Goal: Task Accomplishment & Management: Manage account settings

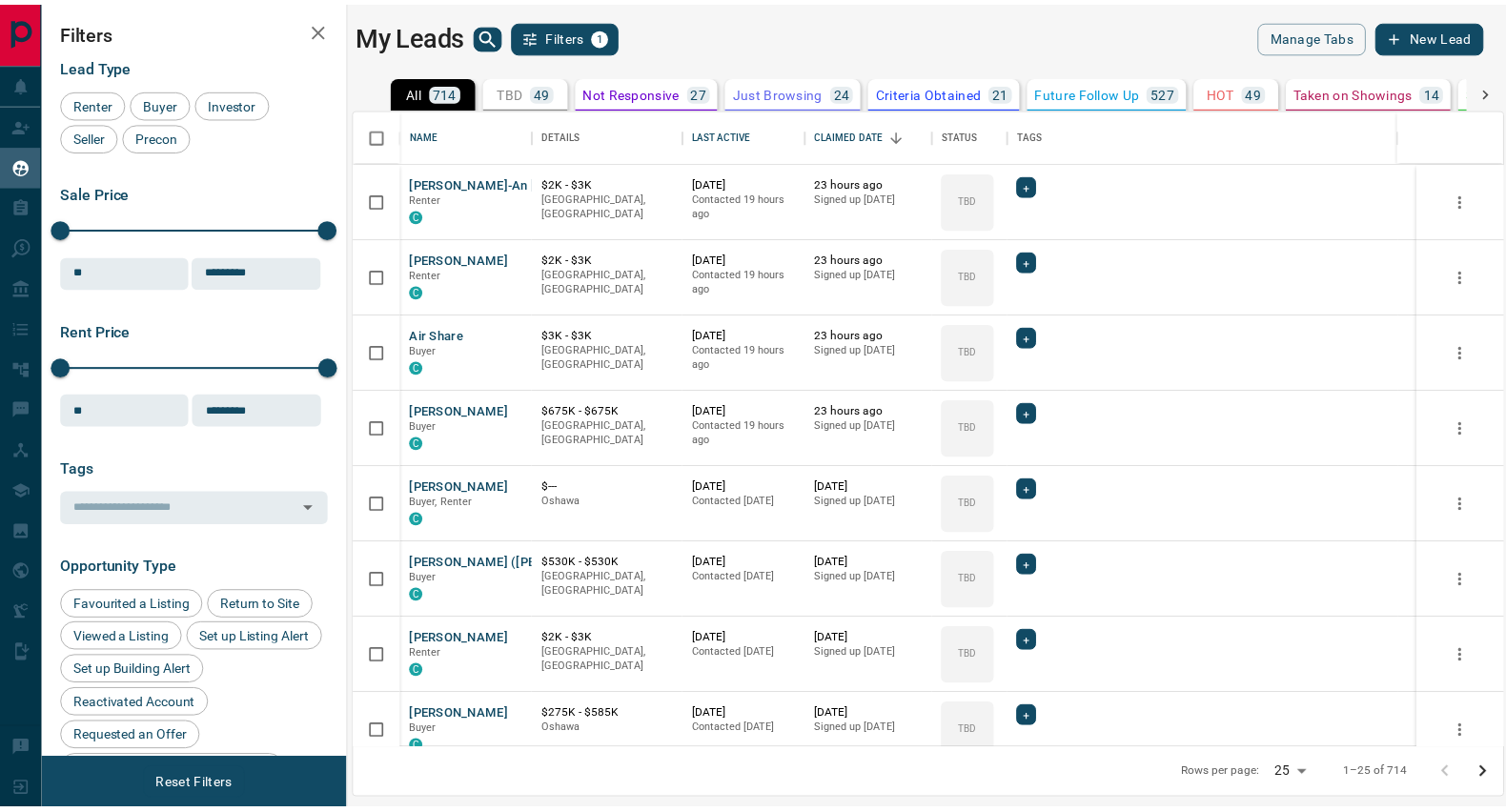
scroll to position [623, 1145]
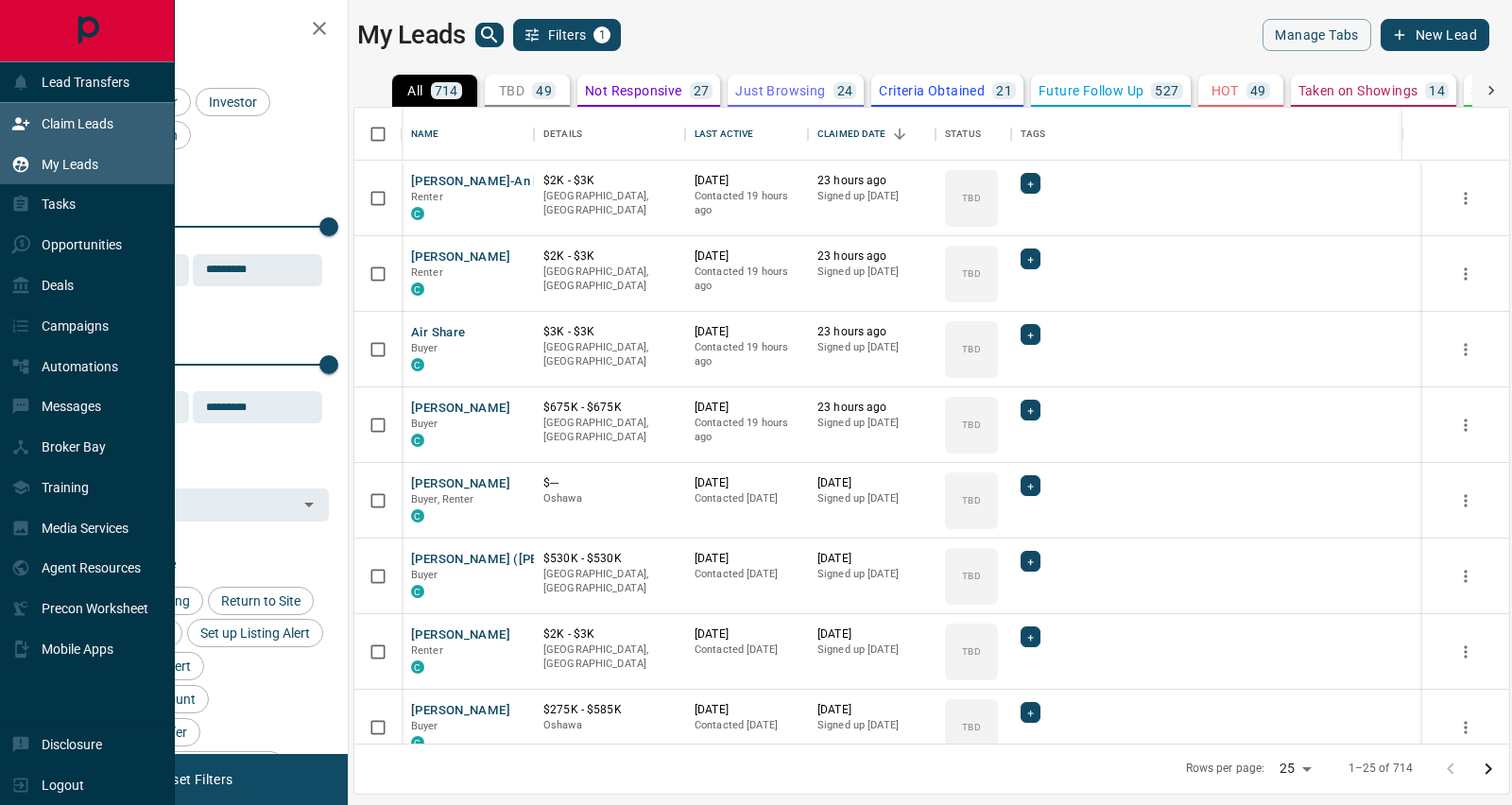
click at [65, 116] on p "Claim Leads" at bounding box center [77, 123] width 71 height 15
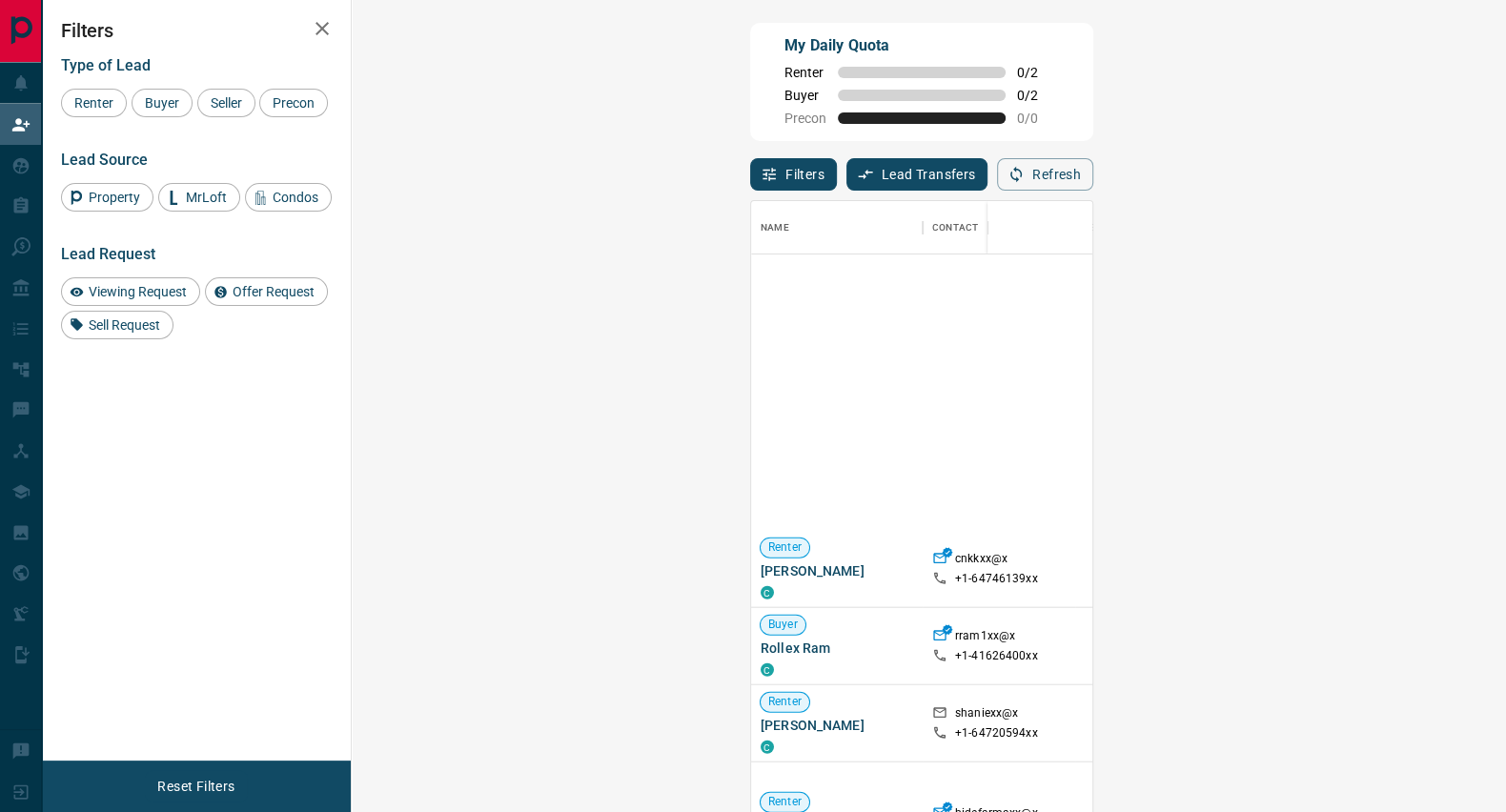
scroll to position [478, 0]
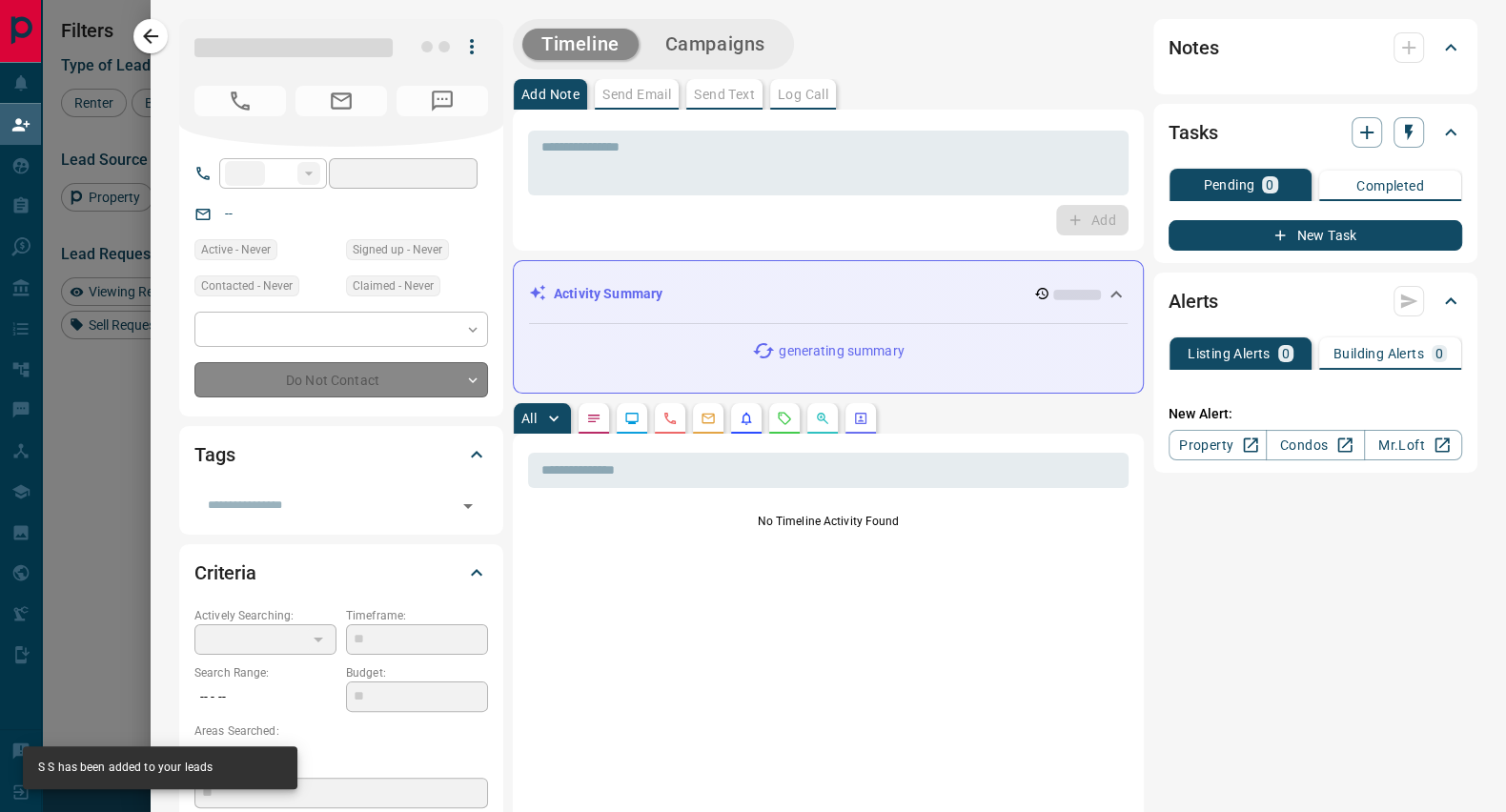
type input "**"
type input "**********"
type input "**"
type input "*"
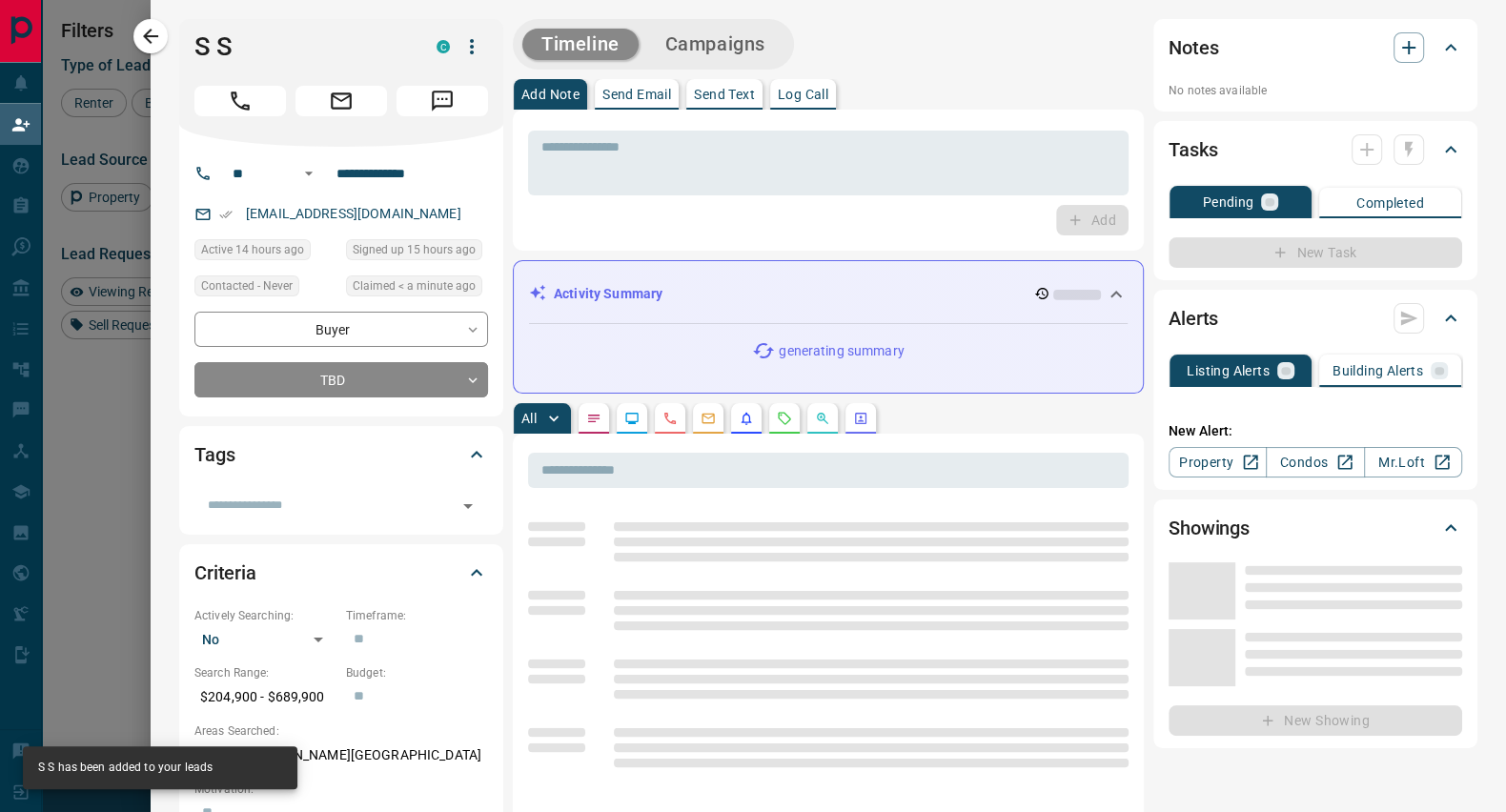
drag, startPoint x: 1439, startPoint y: 441, endPoint x: 929, endPoint y: 359, distance: 516.6
click at [929, 359] on body "Lead Transfers Claim Leads My Leads Tasks Opportunities Deals Campaigns Automat…" at bounding box center [753, 344] width 1506 height 688
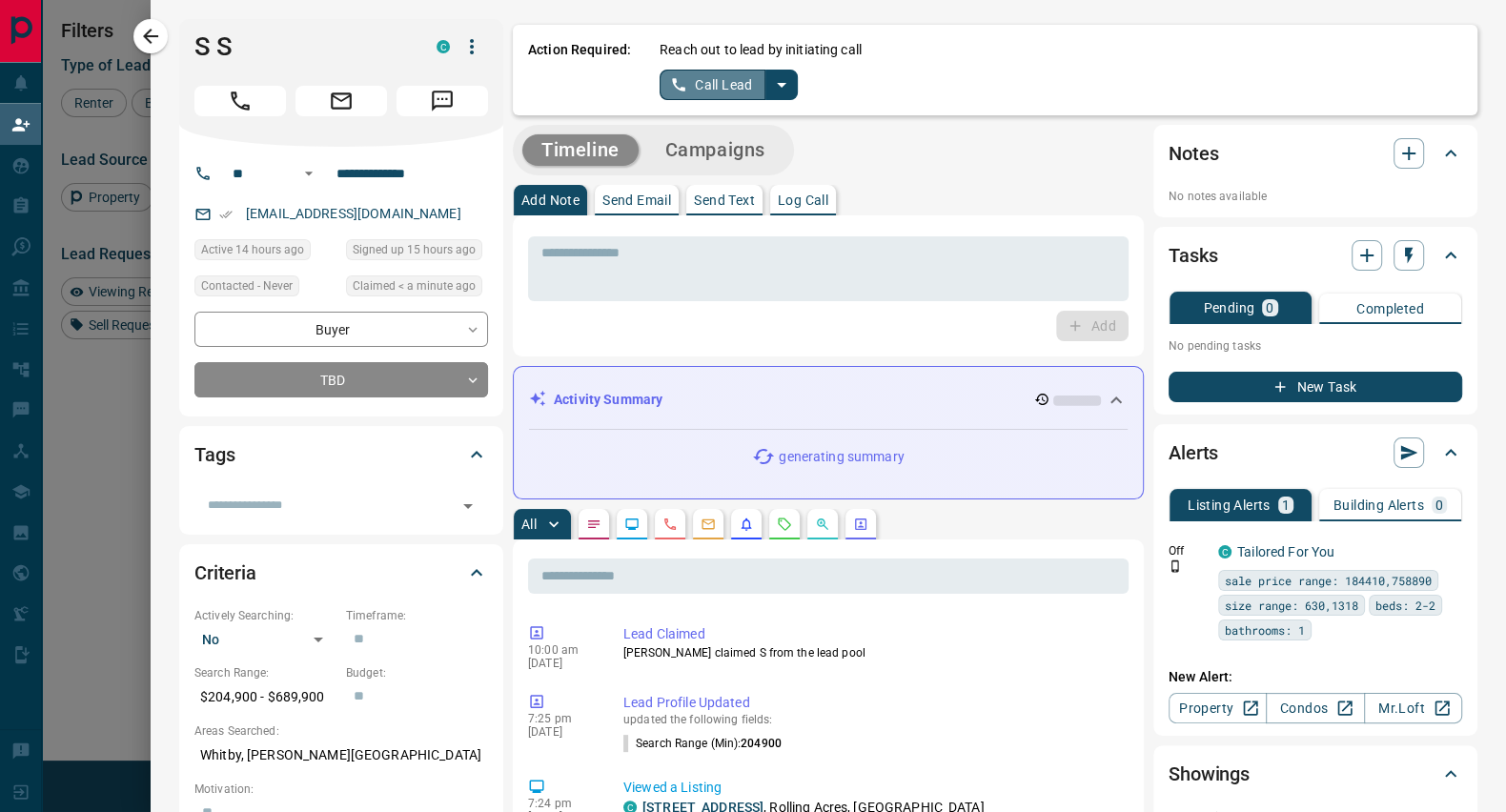
click at [713, 83] on button "Call Lead" at bounding box center [712, 85] width 105 height 31
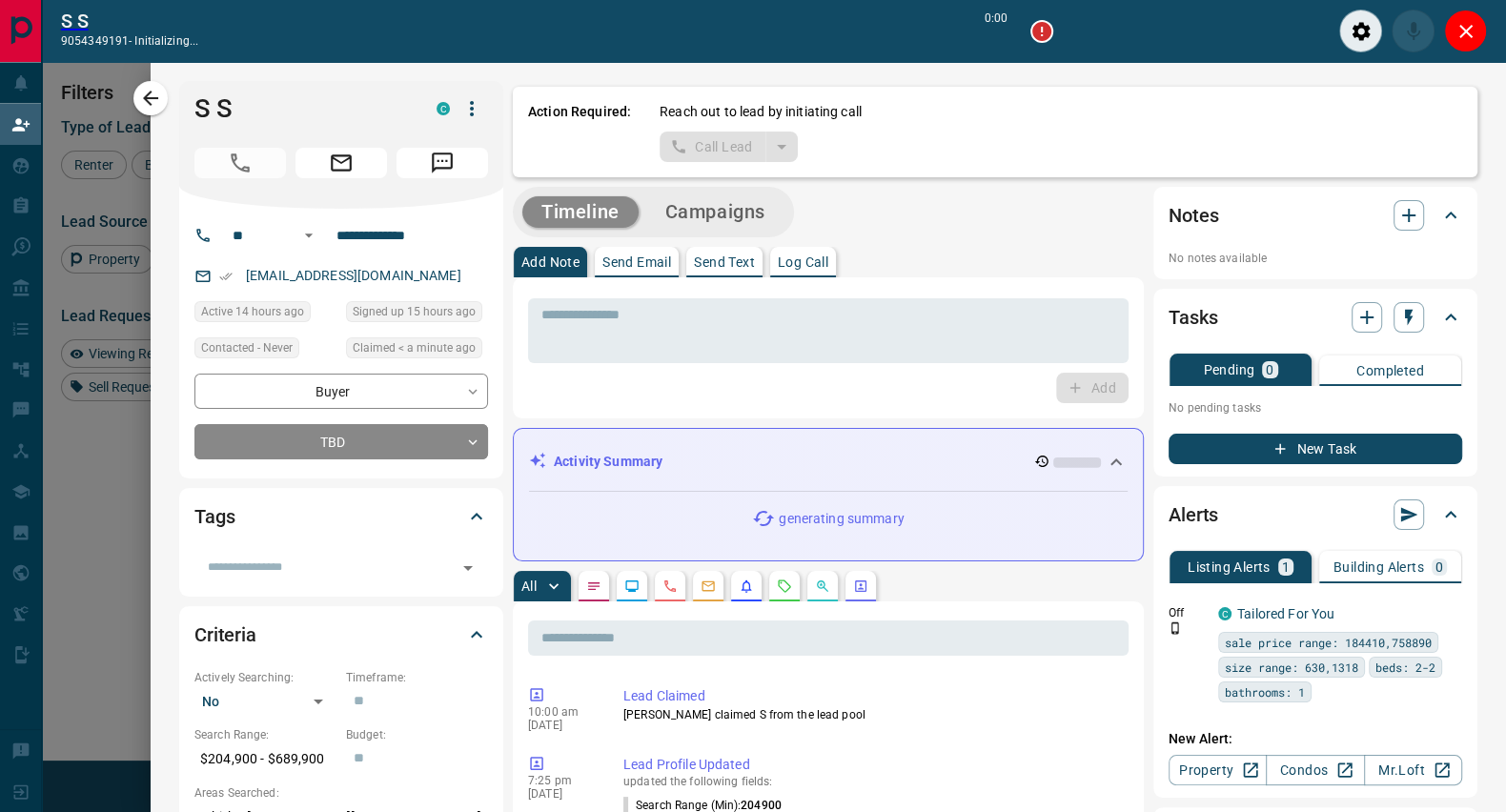
scroll to position [553, 1094]
type input "*******"
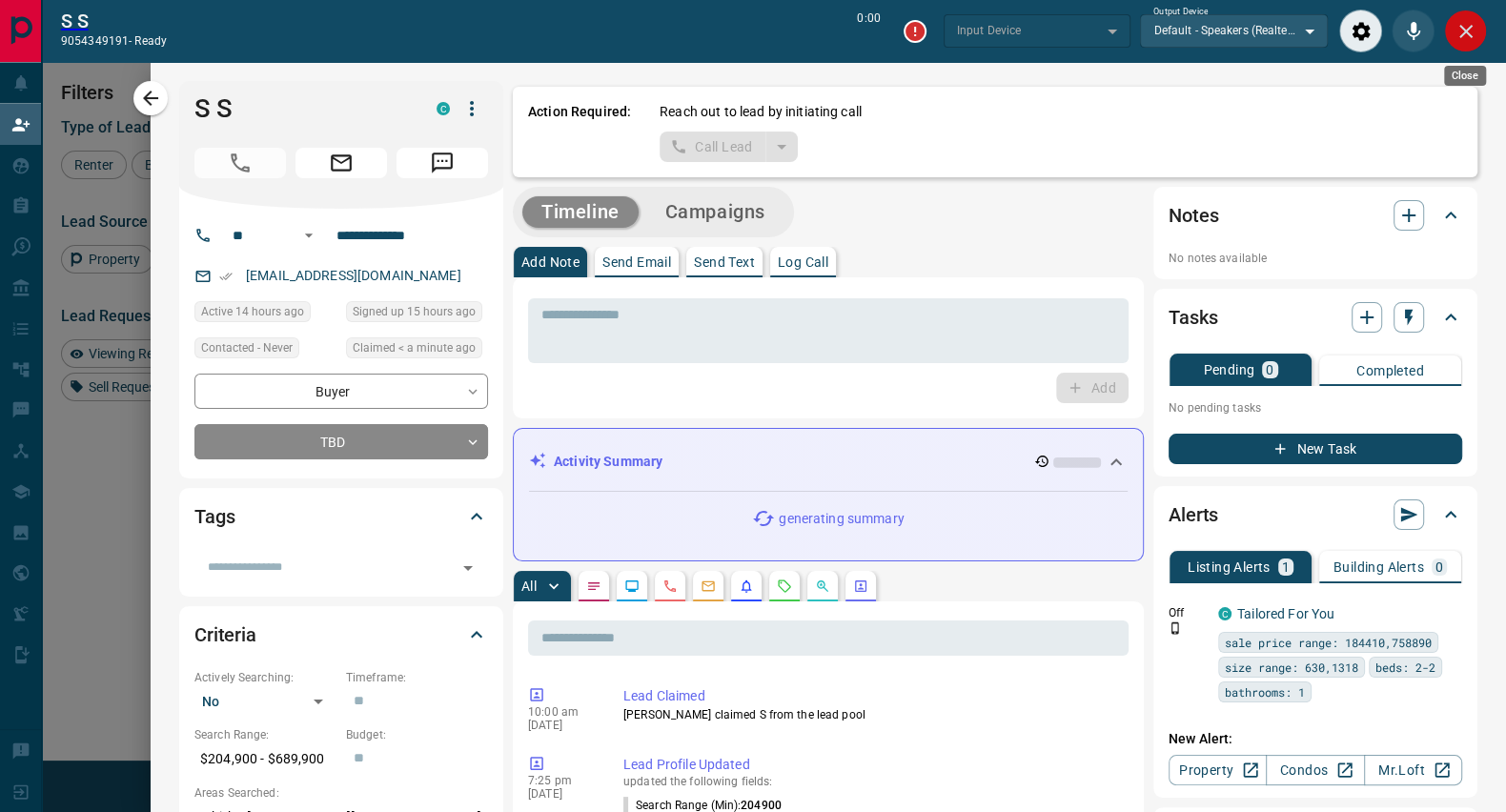
type input "*******"
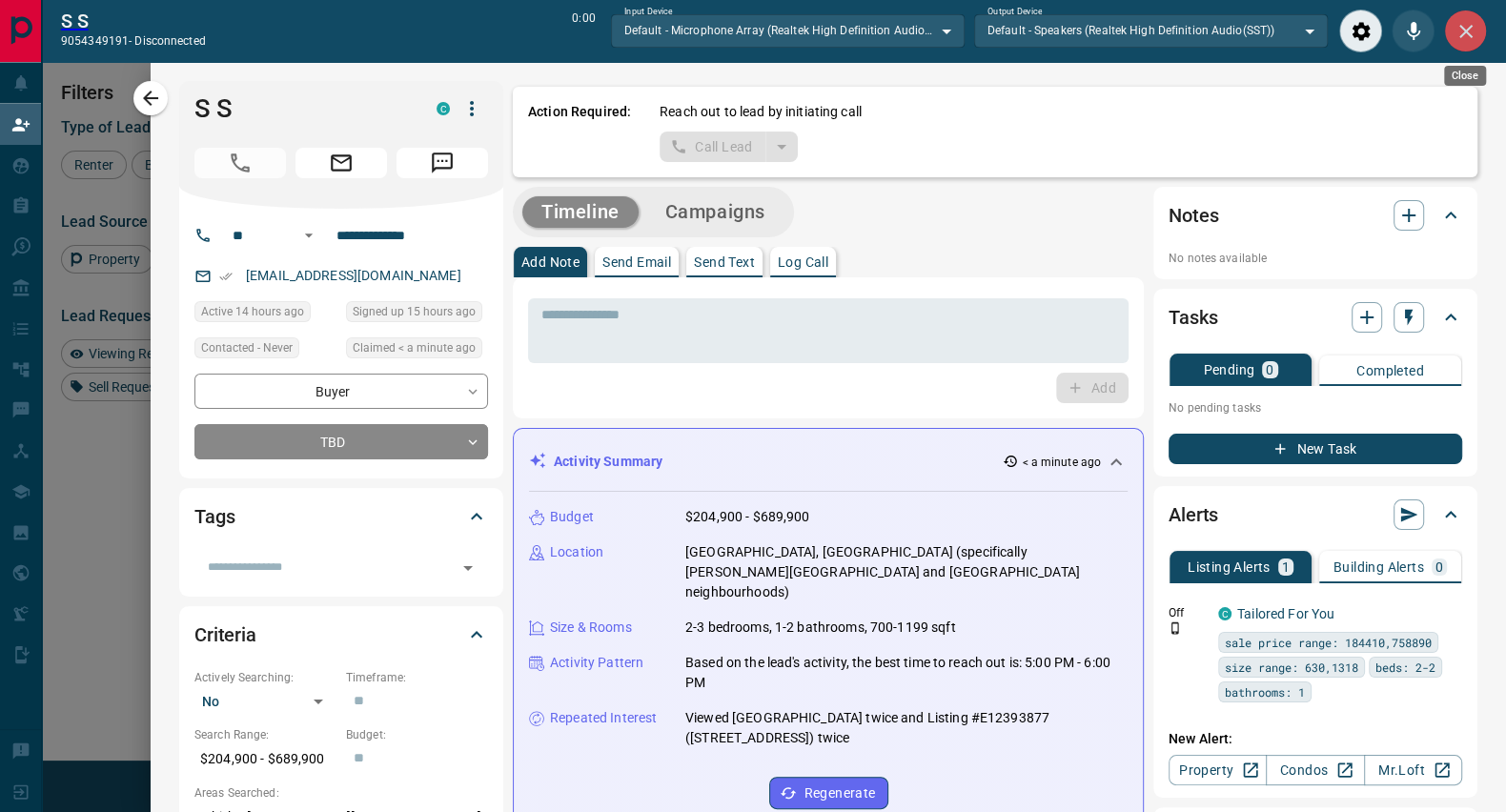
click at [1461, 34] on icon "Close" at bounding box center [1466, 31] width 23 height 23
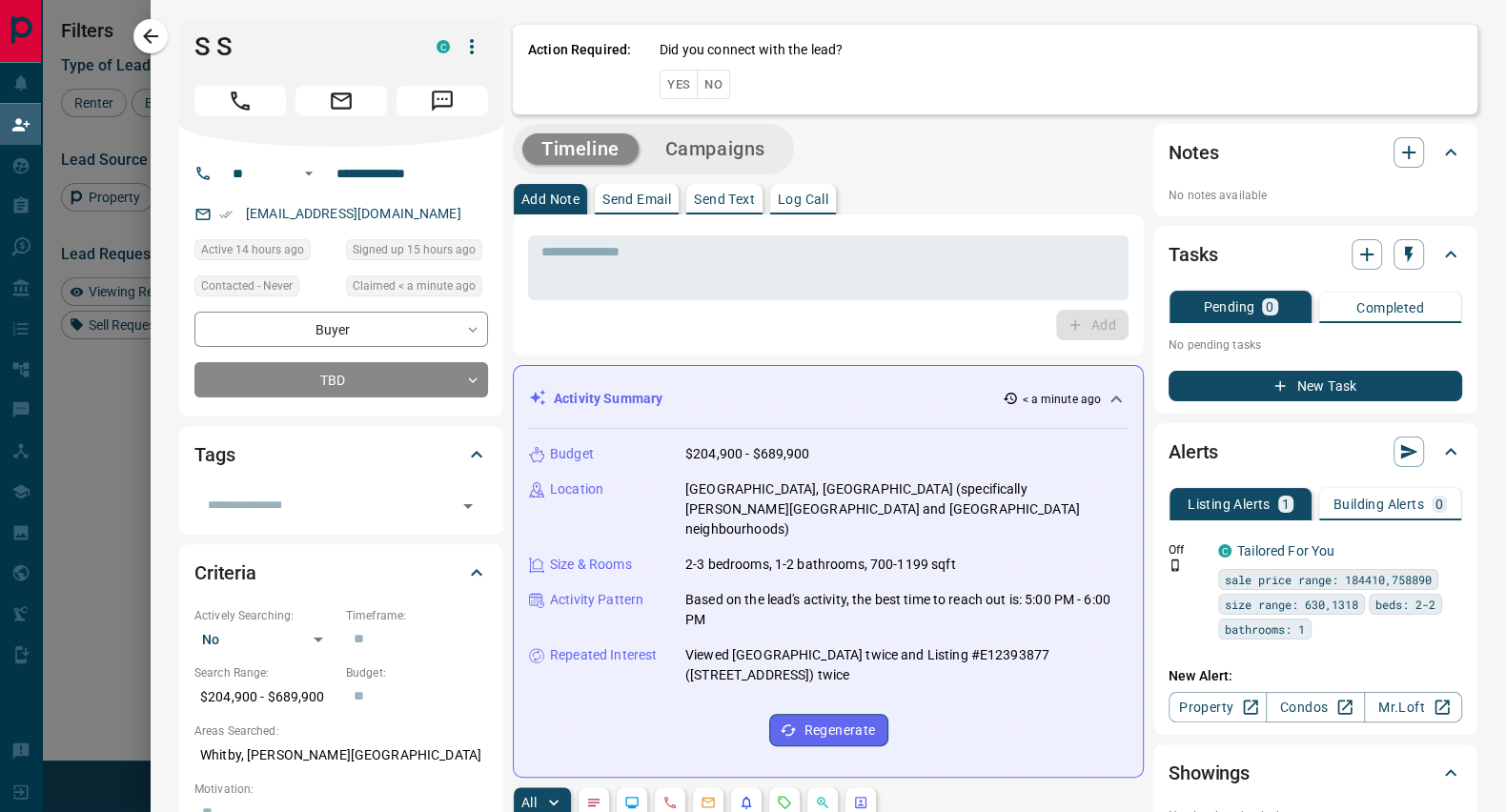
scroll to position [600, 1094]
click at [697, 89] on button "No" at bounding box center [714, 85] width 34 height 30
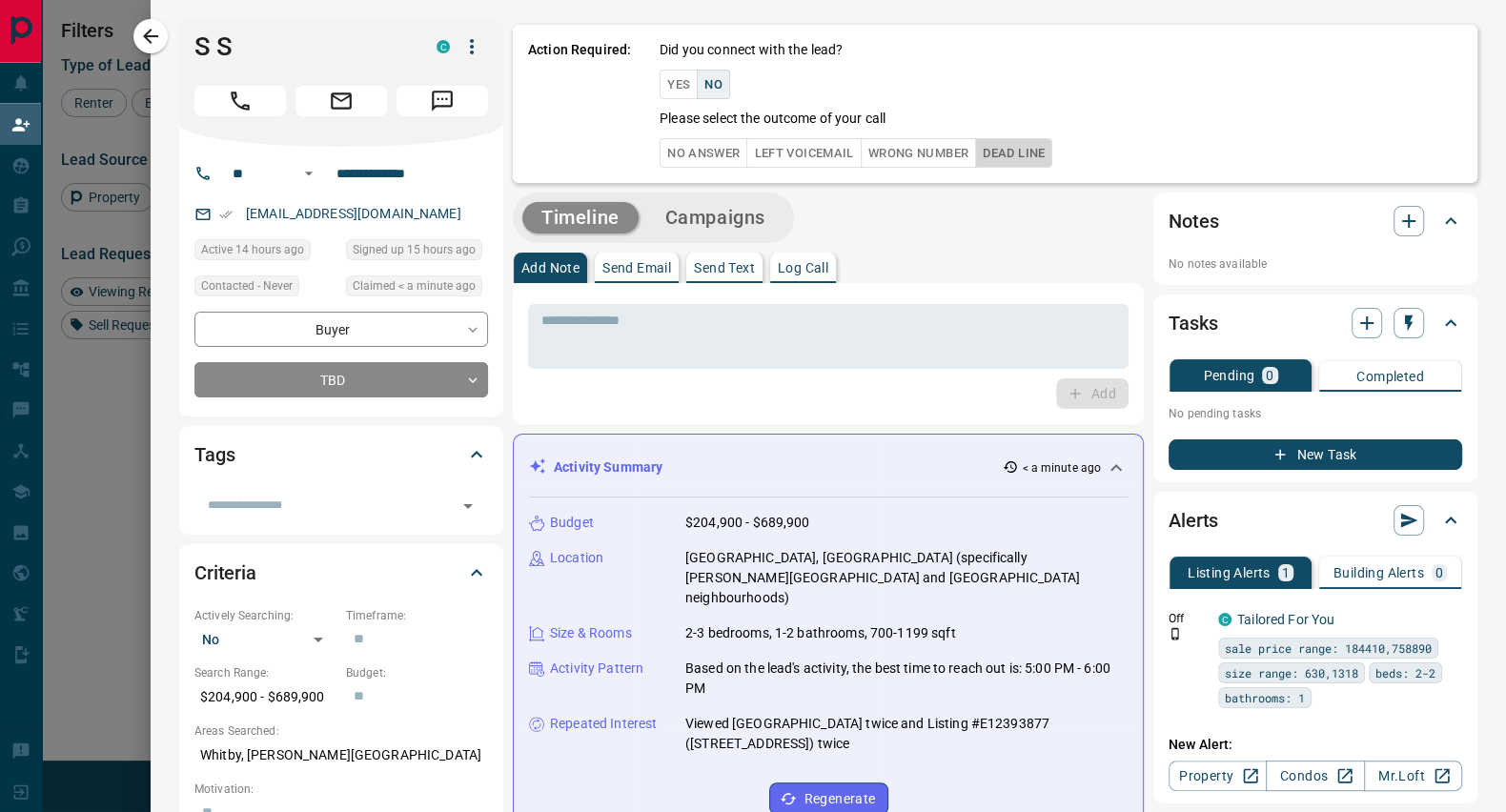
click at [1012, 141] on button "Dead Line" at bounding box center [1013, 153] width 77 height 30
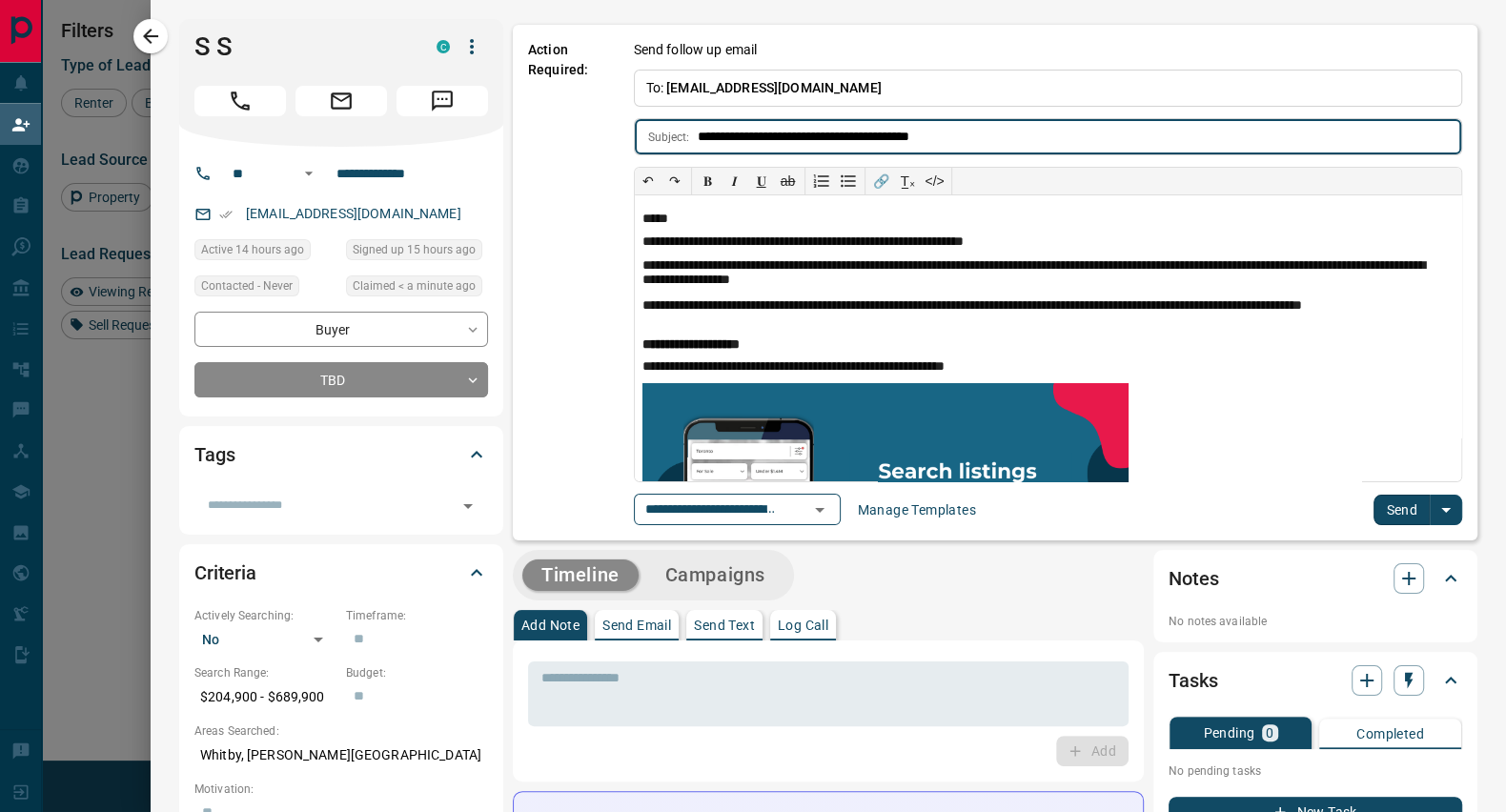
click at [1374, 517] on button "Send" at bounding box center [1402, 509] width 56 height 31
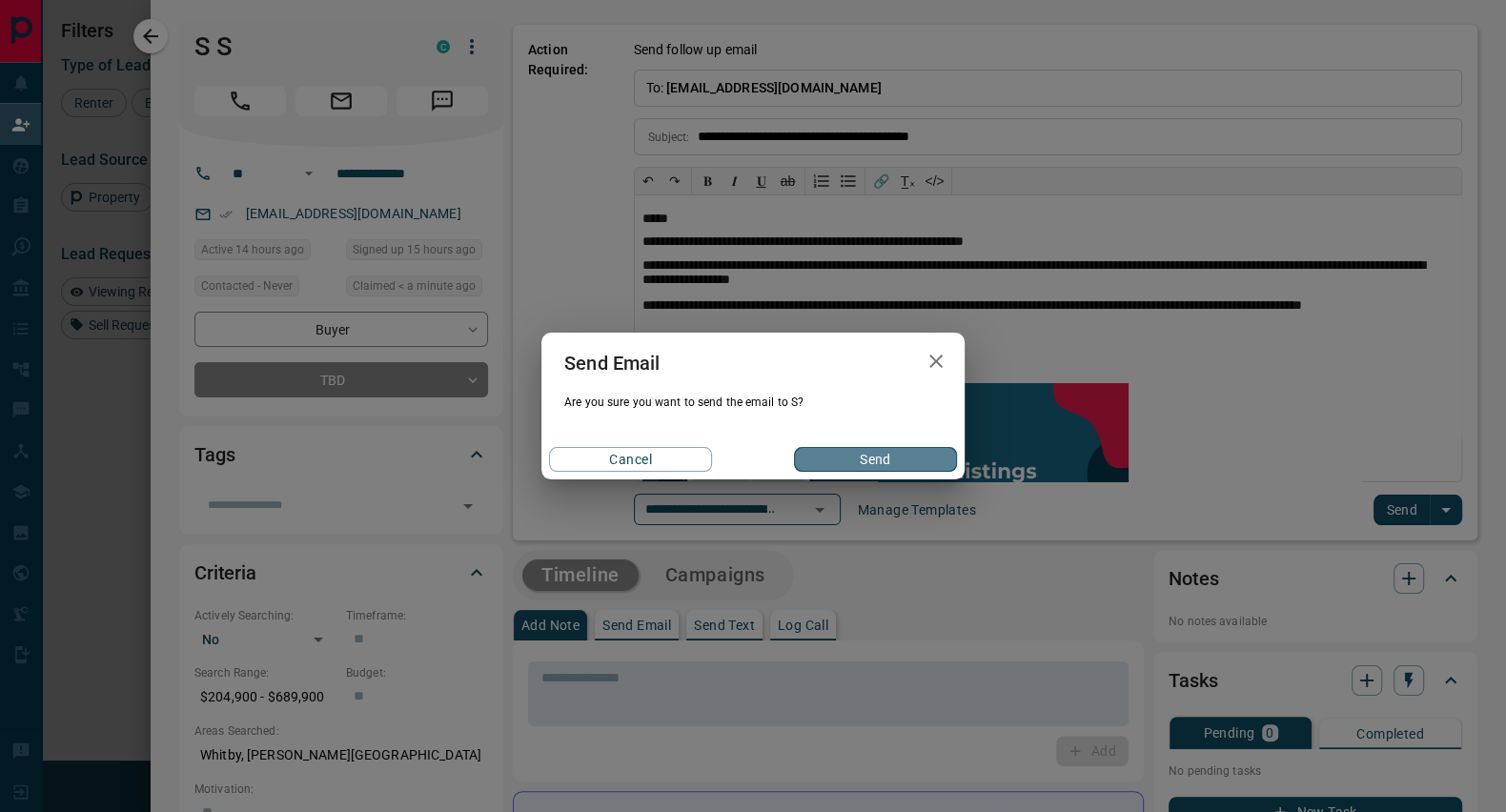
click at [901, 454] on button "Send" at bounding box center [875, 459] width 163 height 25
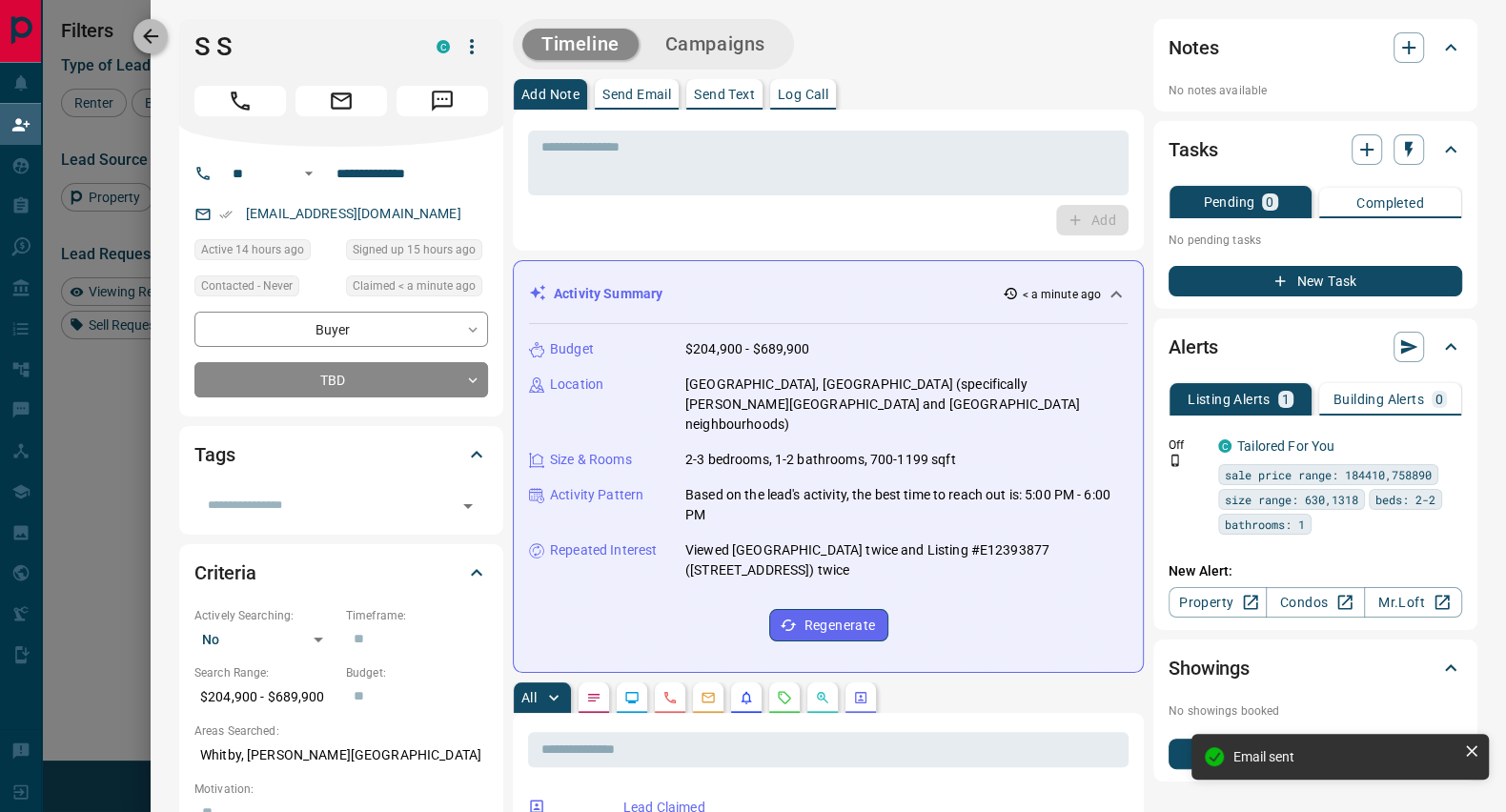
click at [151, 27] on icon "button" at bounding box center [150, 35] width 23 height 23
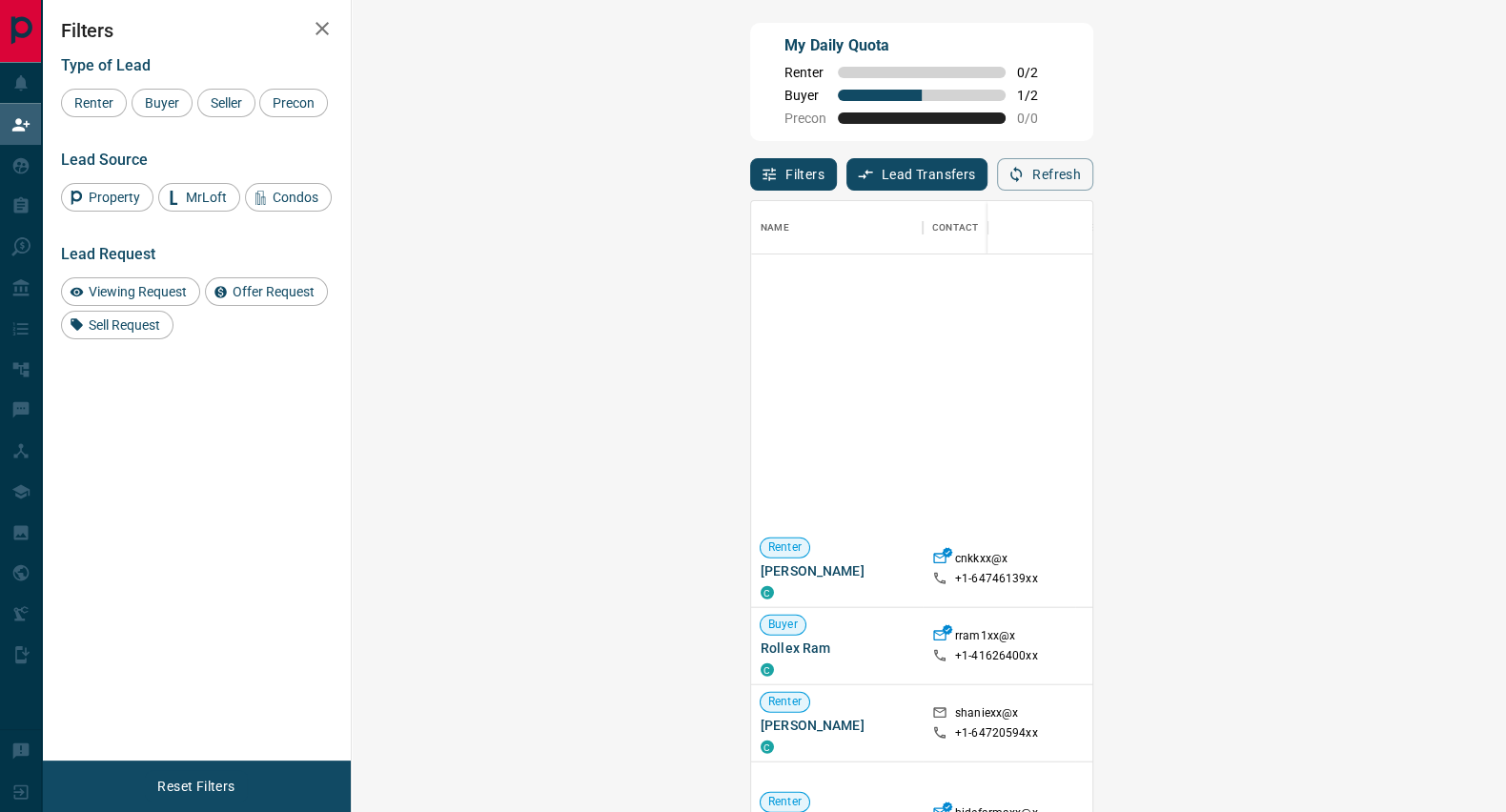
scroll to position [478, 0]
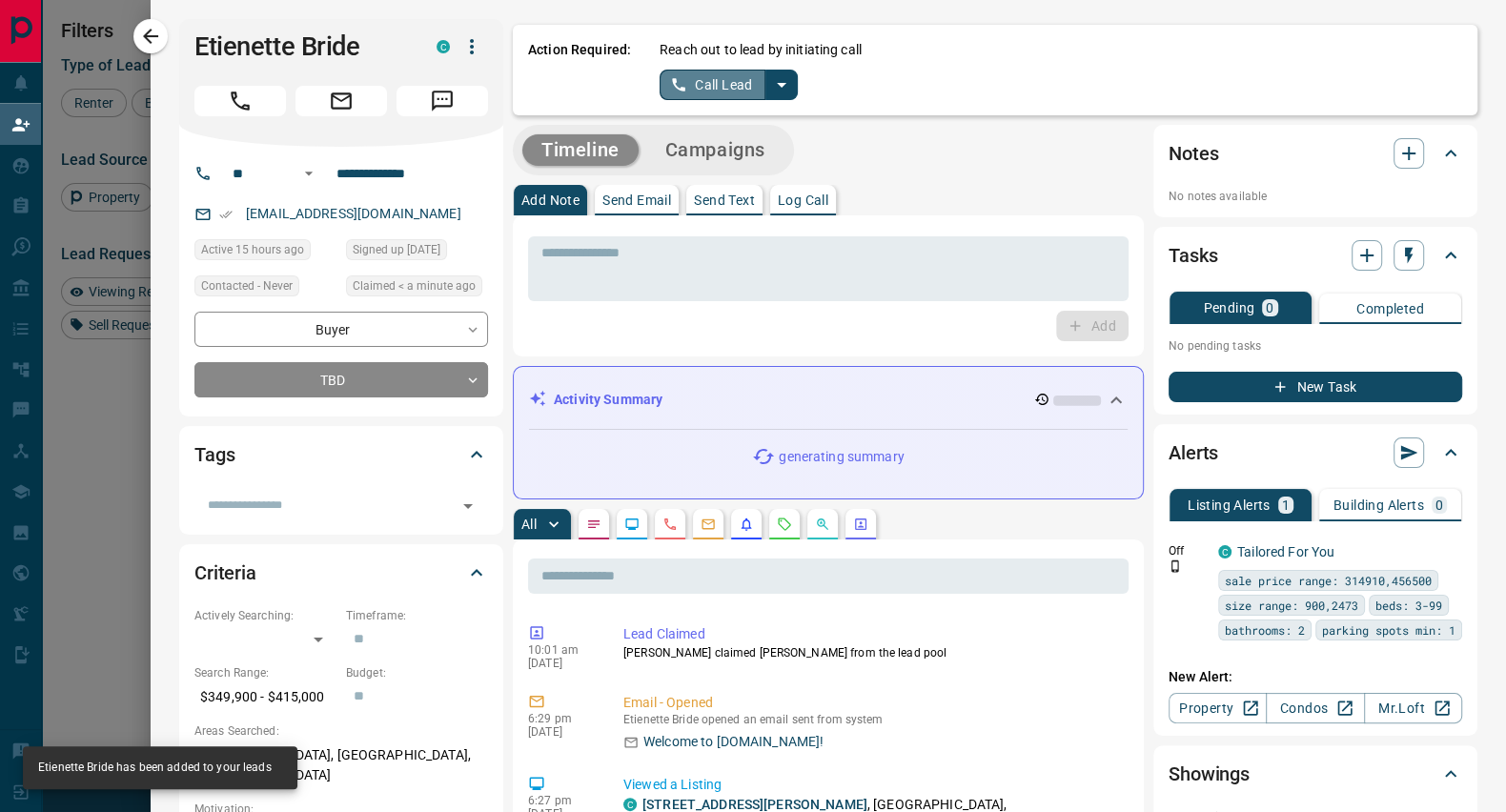
click at [711, 87] on button "Call Lead" at bounding box center [712, 85] width 105 height 31
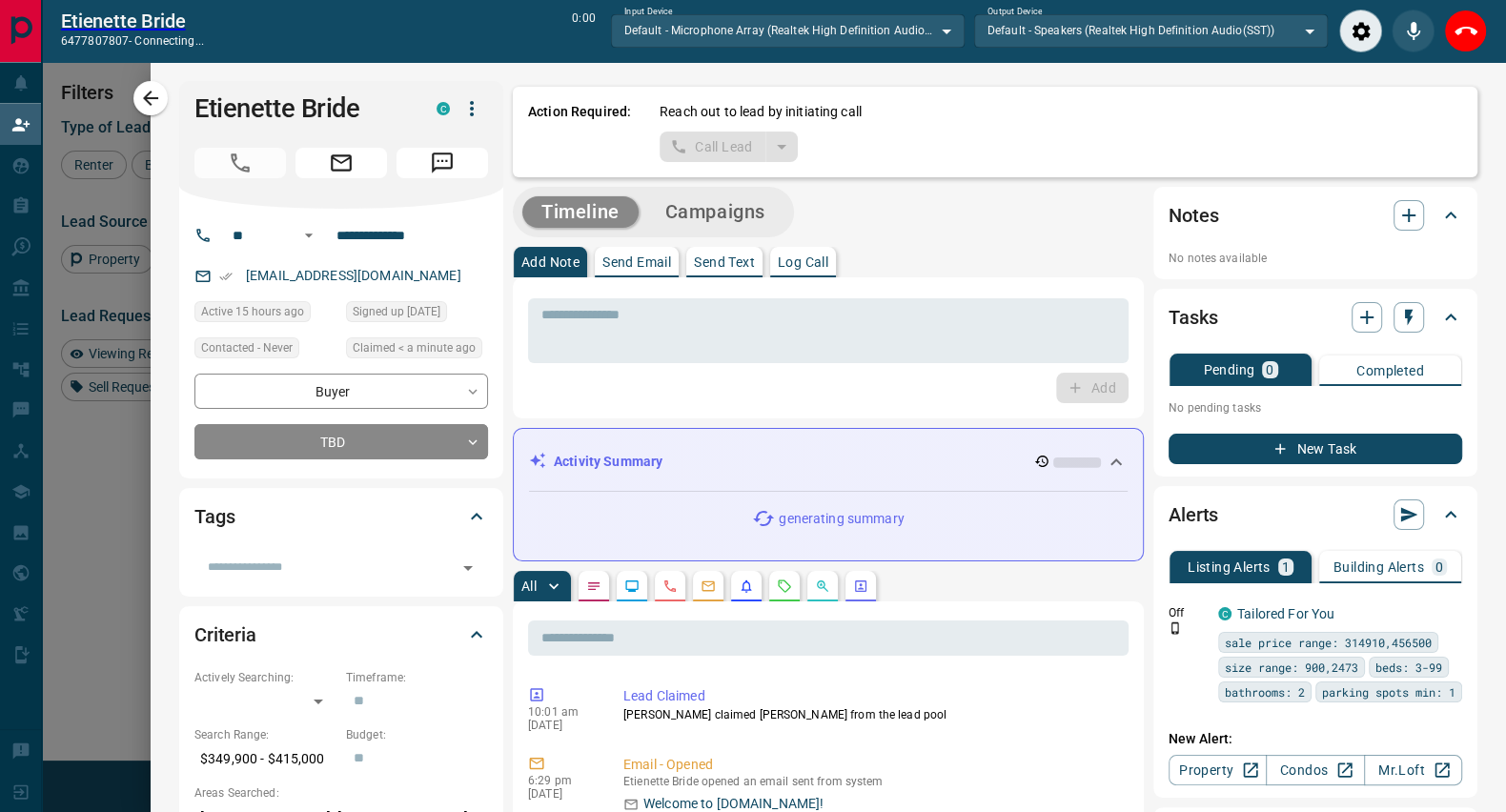
scroll to position [553, 1094]
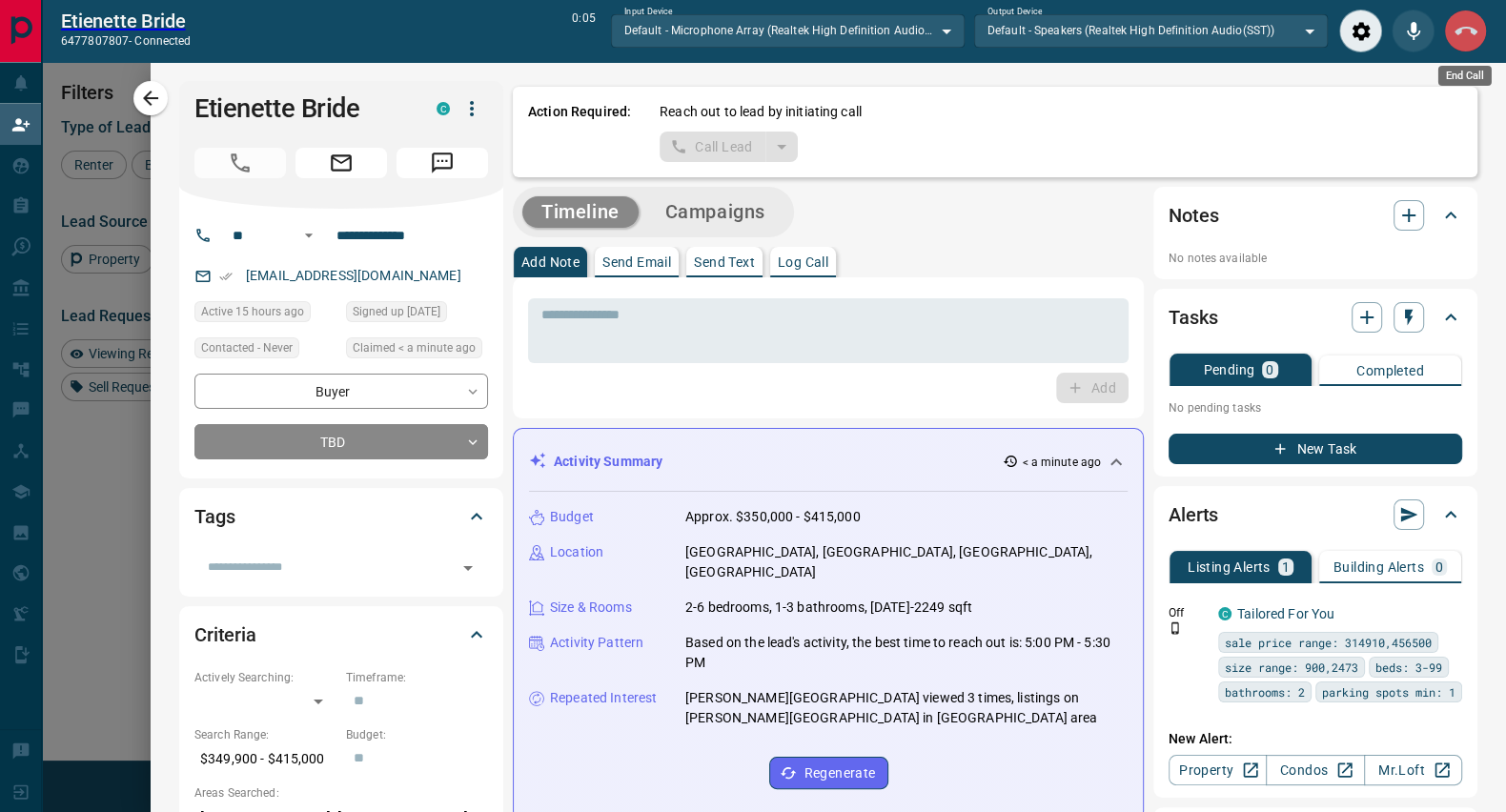
click at [1455, 26] on icon "End Call" at bounding box center [1466, 31] width 23 height 23
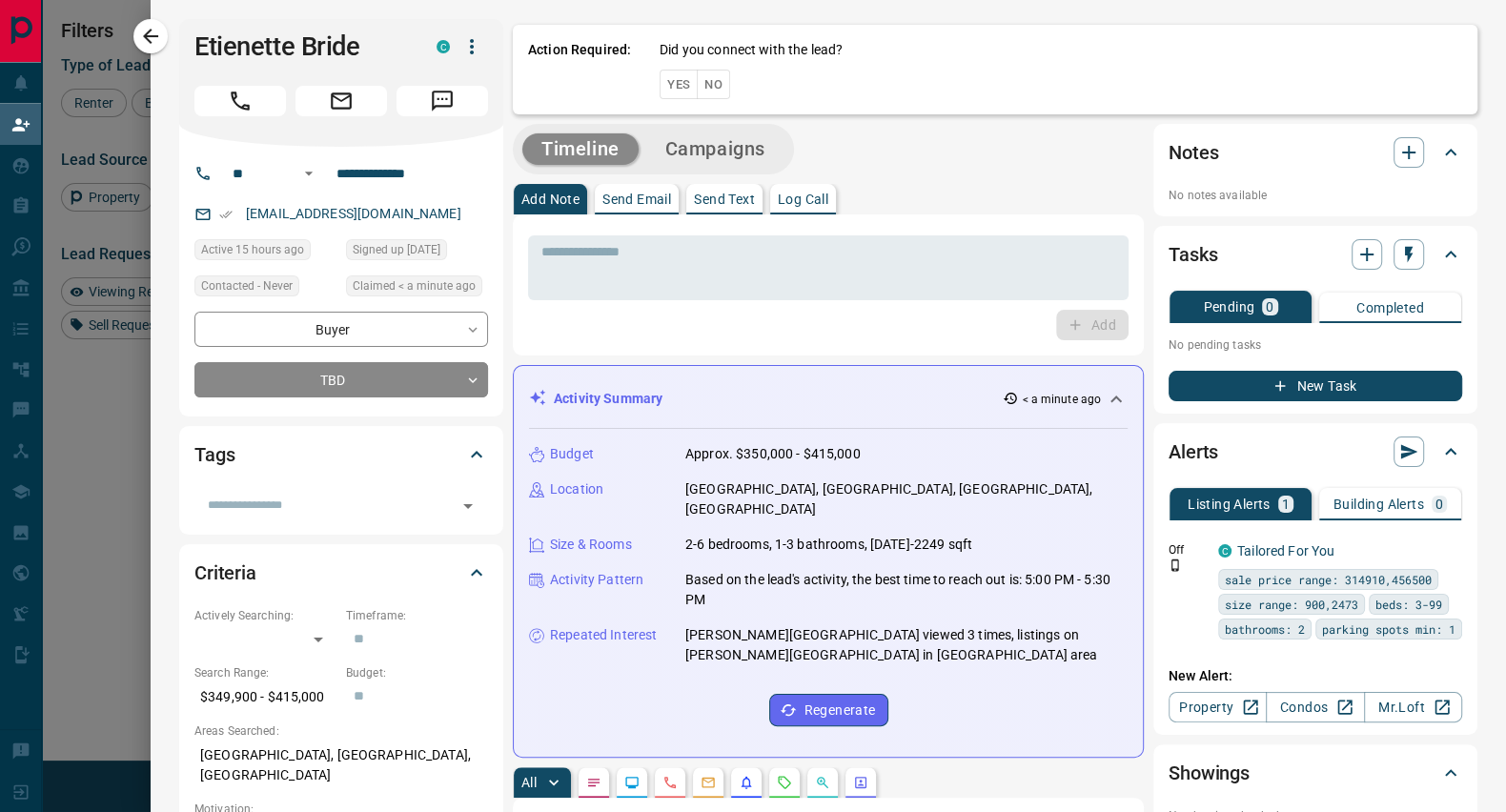
scroll to position [600, 1094]
click at [712, 91] on button "No" at bounding box center [714, 85] width 34 height 30
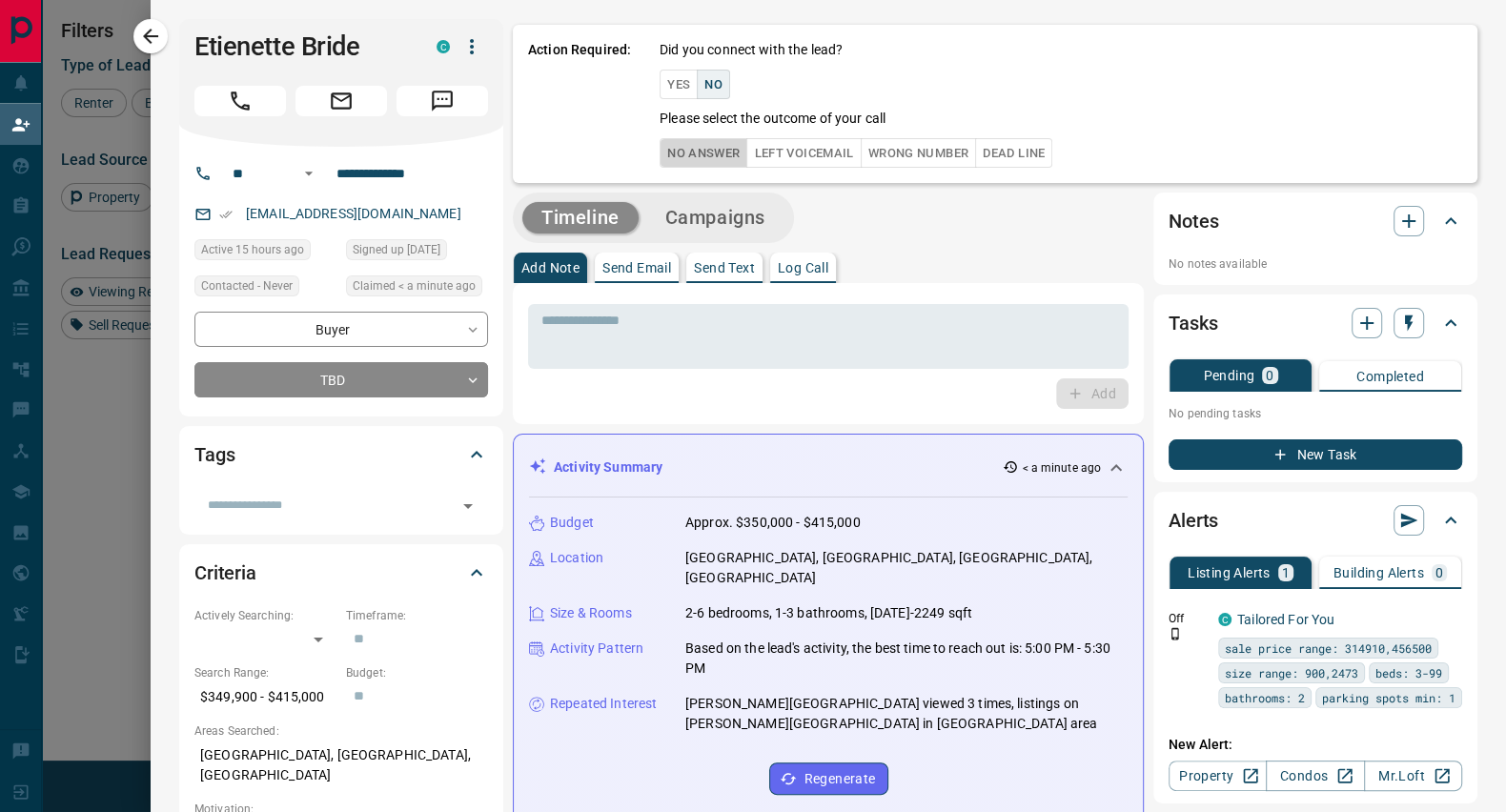
click at [682, 154] on button "No Answer" at bounding box center [703, 153] width 88 height 30
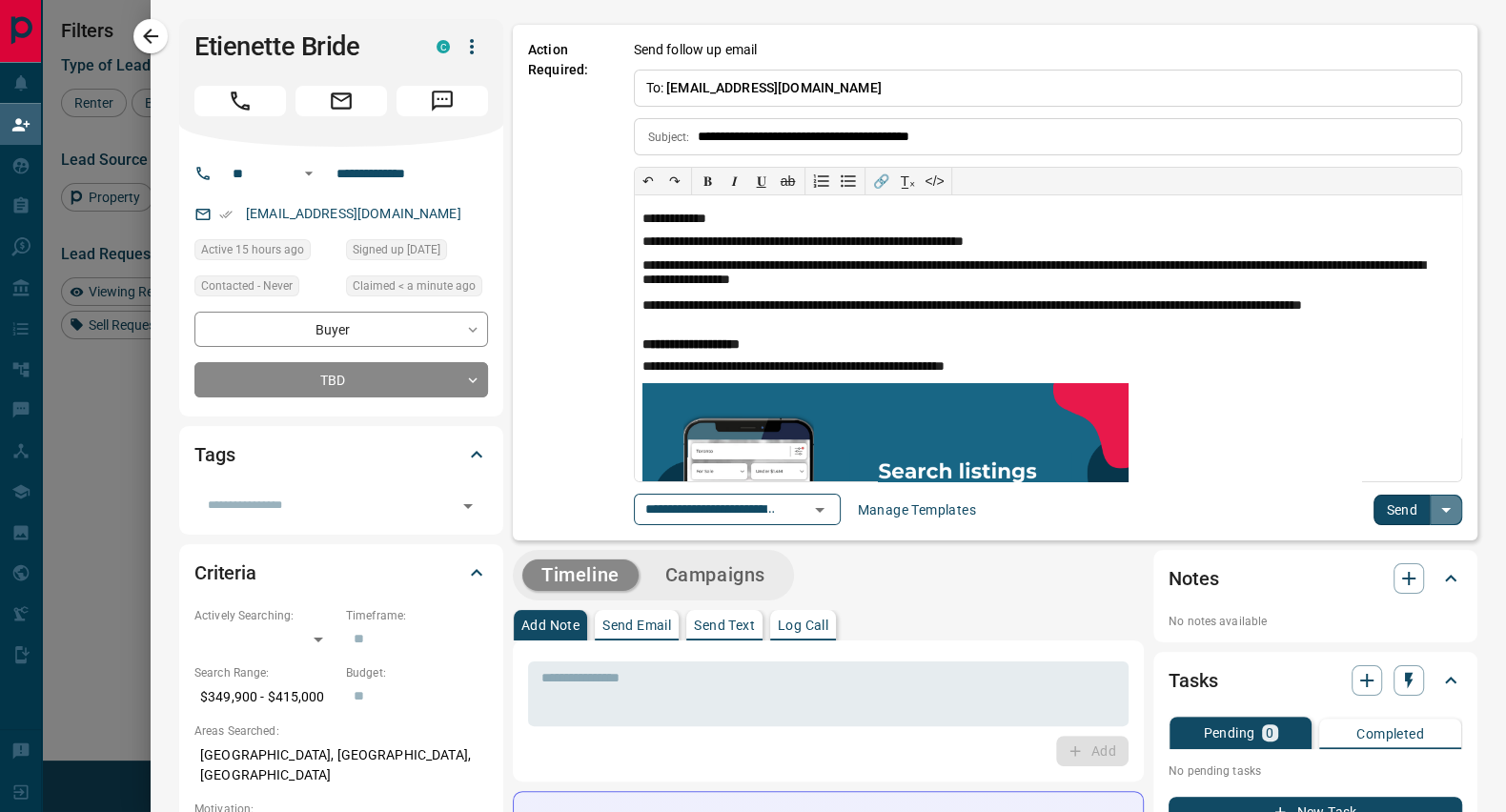
click at [1430, 506] on button "split button" at bounding box center [1446, 509] width 33 height 31
click at [1374, 501] on button "Send" at bounding box center [1402, 509] width 56 height 31
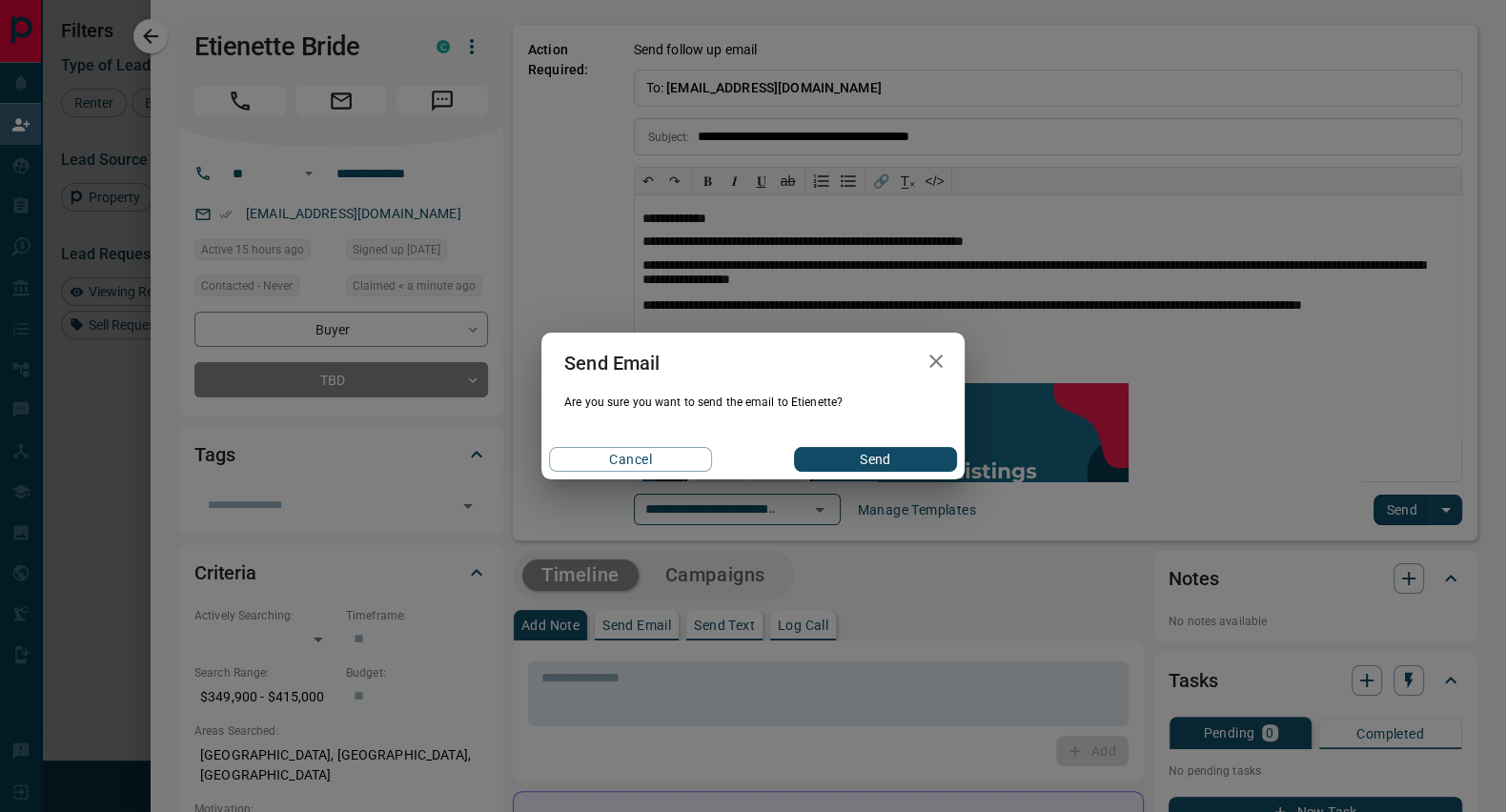
click at [839, 455] on button "Send" at bounding box center [875, 459] width 163 height 25
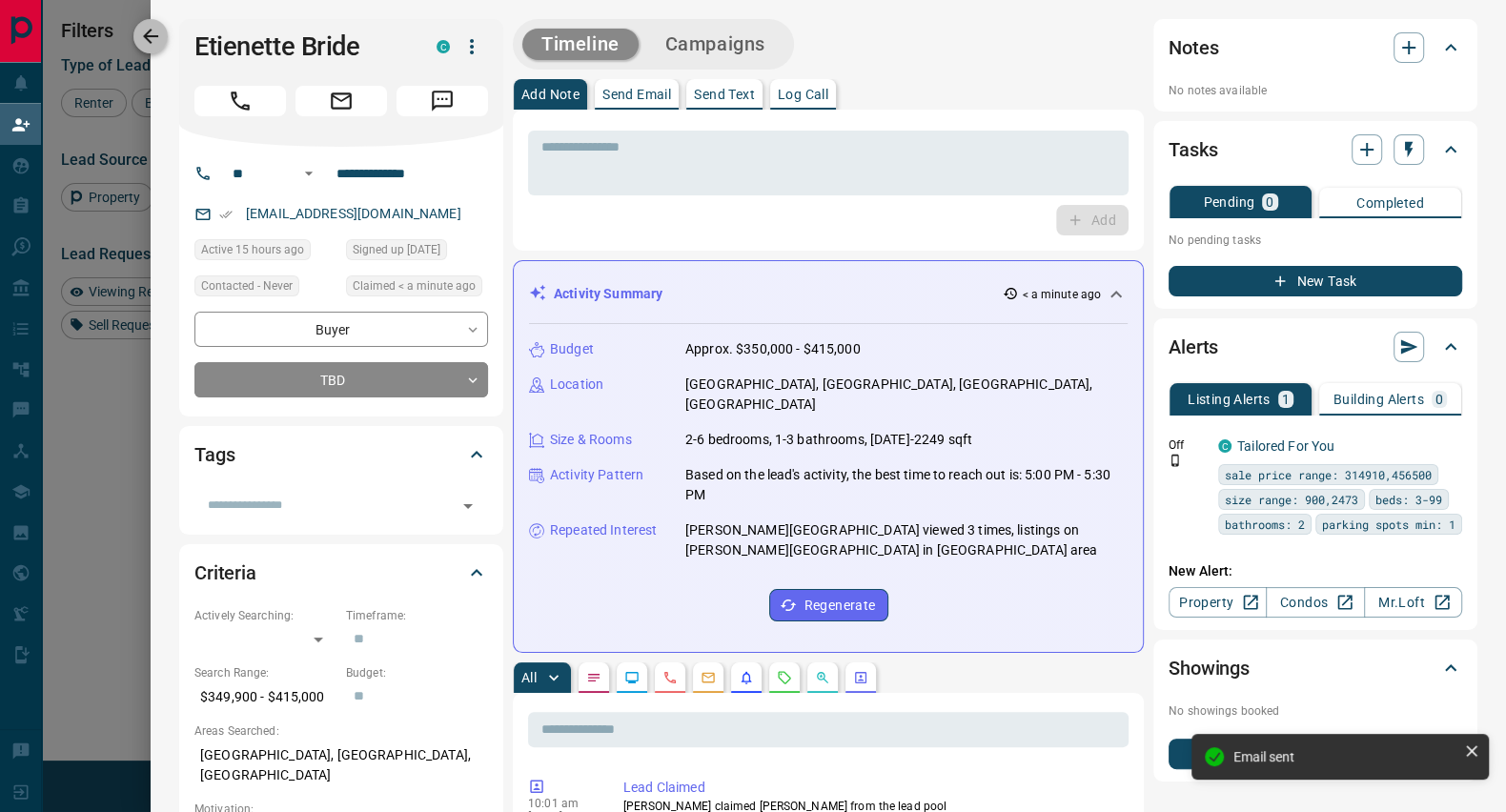
click at [153, 41] on icon "button" at bounding box center [150, 35] width 15 height 15
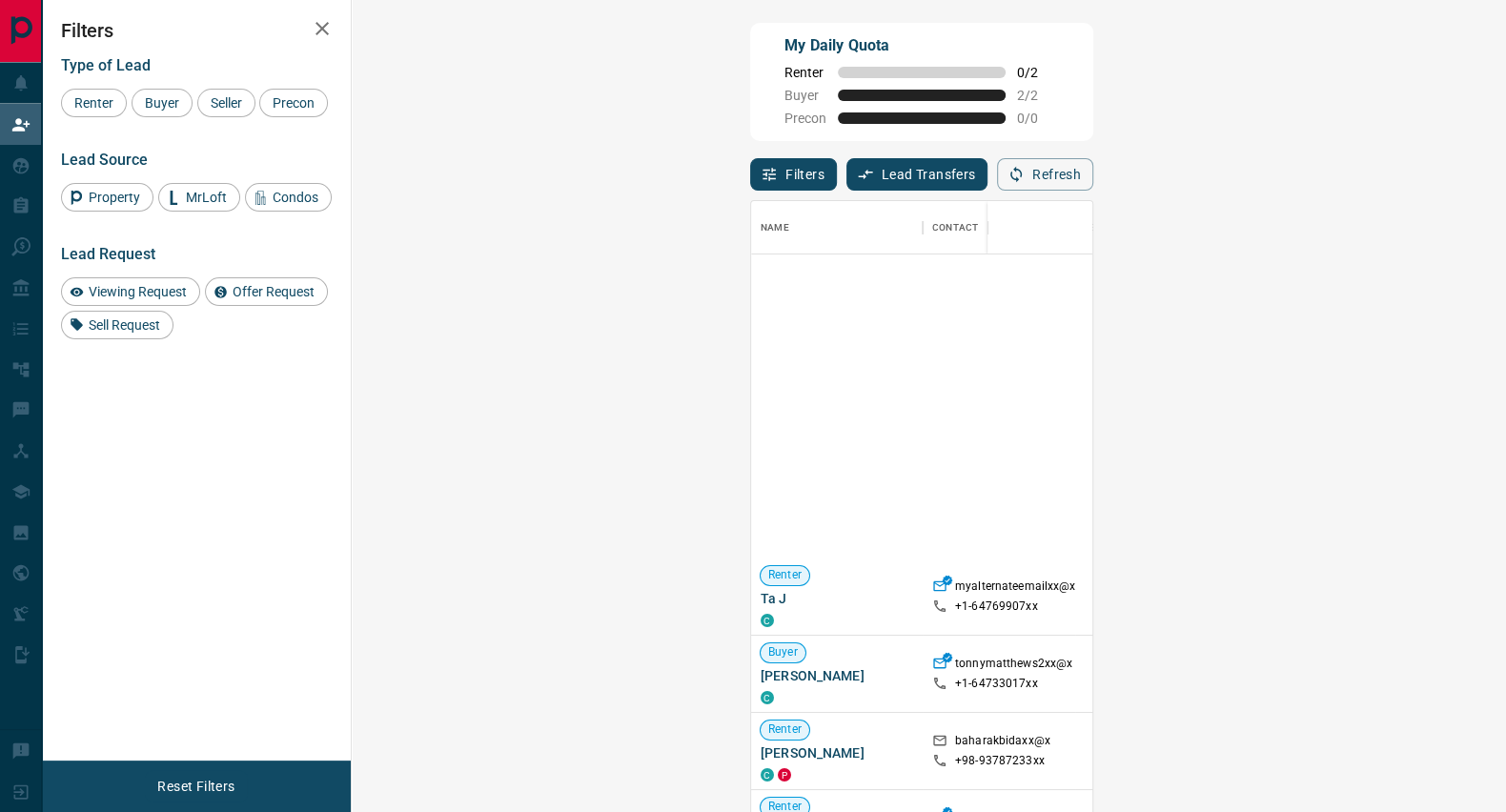
scroll to position [958, 0]
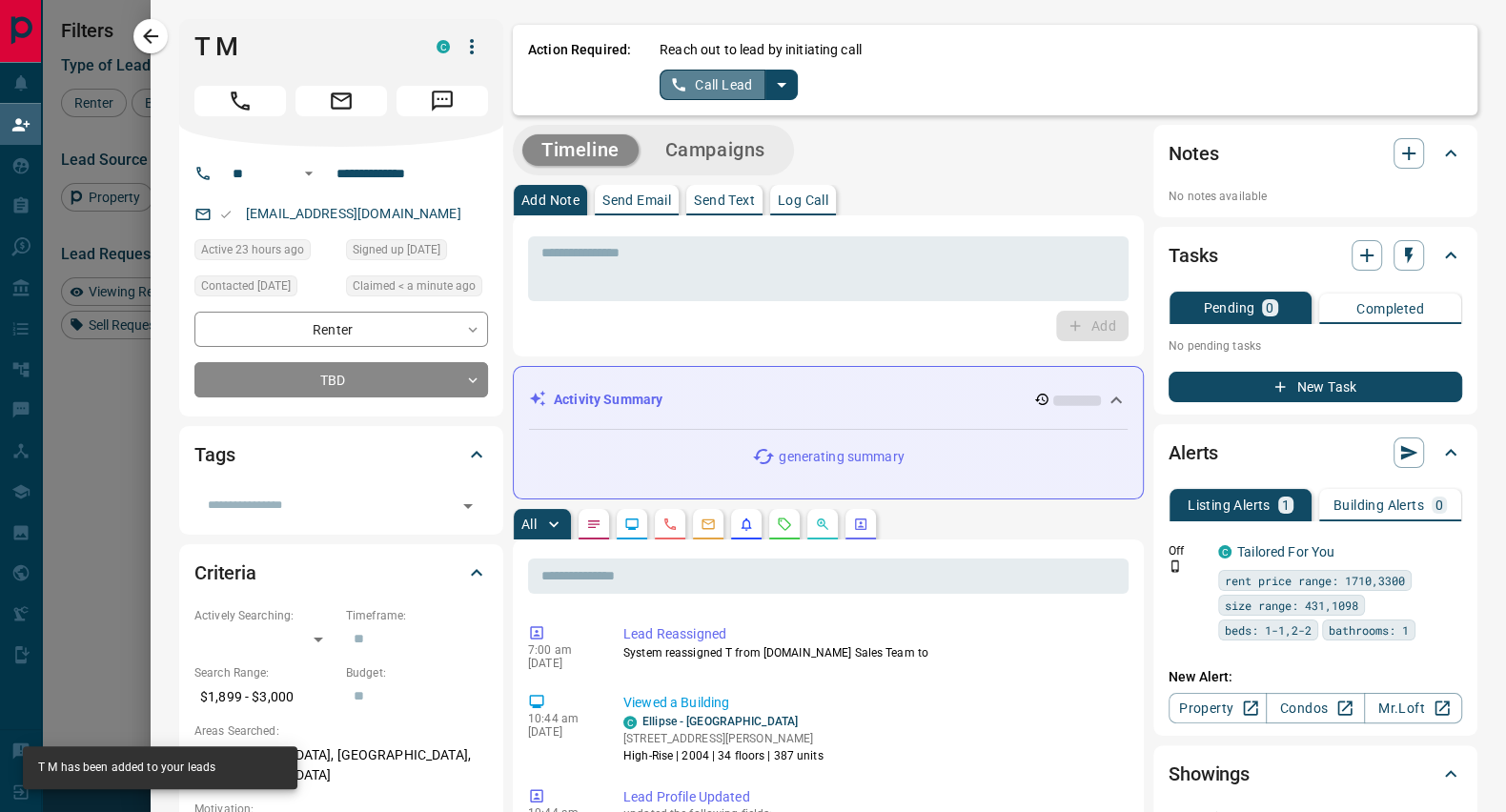
click at [725, 90] on button "Call Lead" at bounding box center [712, 85] width 105 height 31
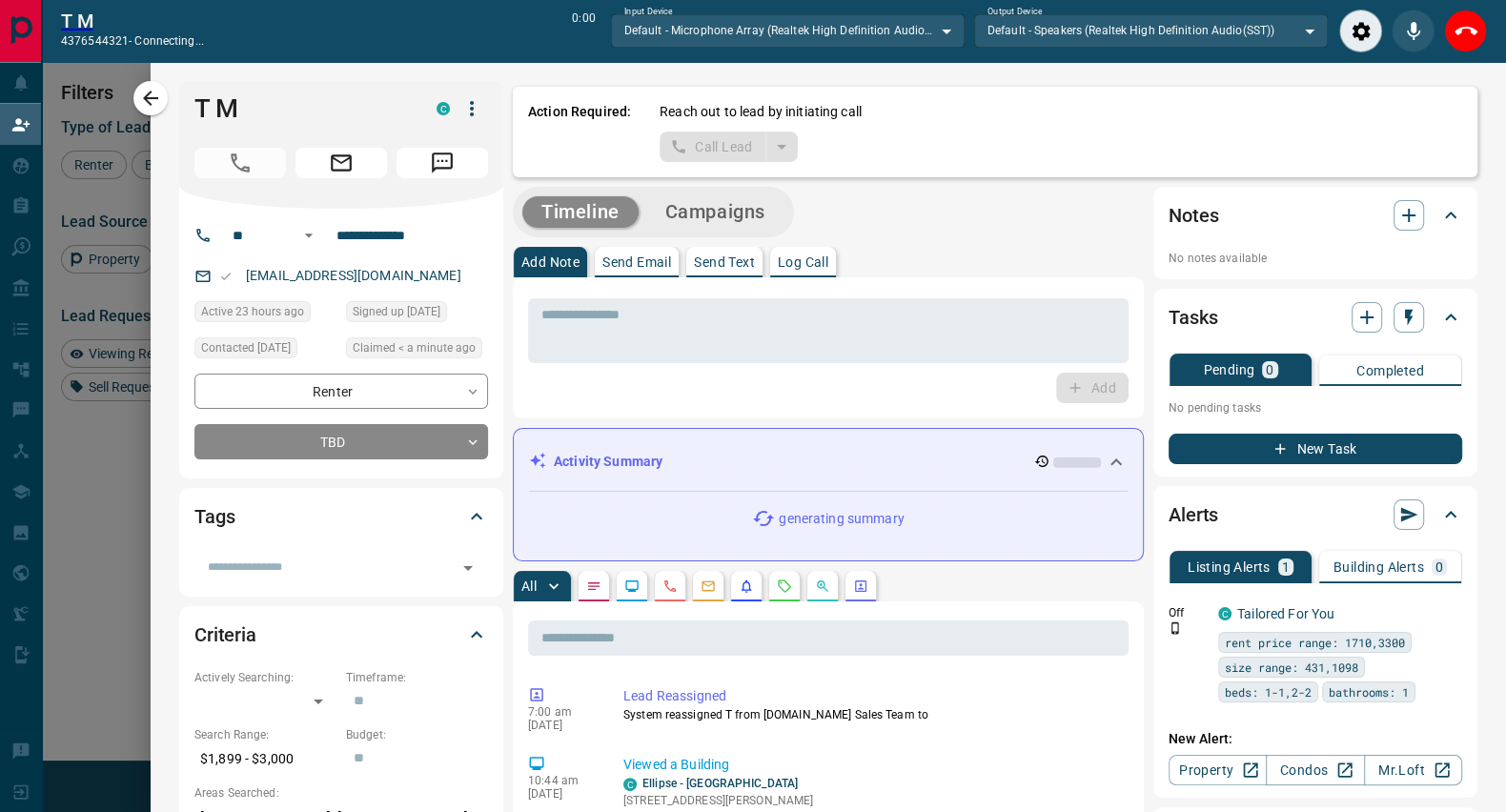
scroll to position [553, 1094]
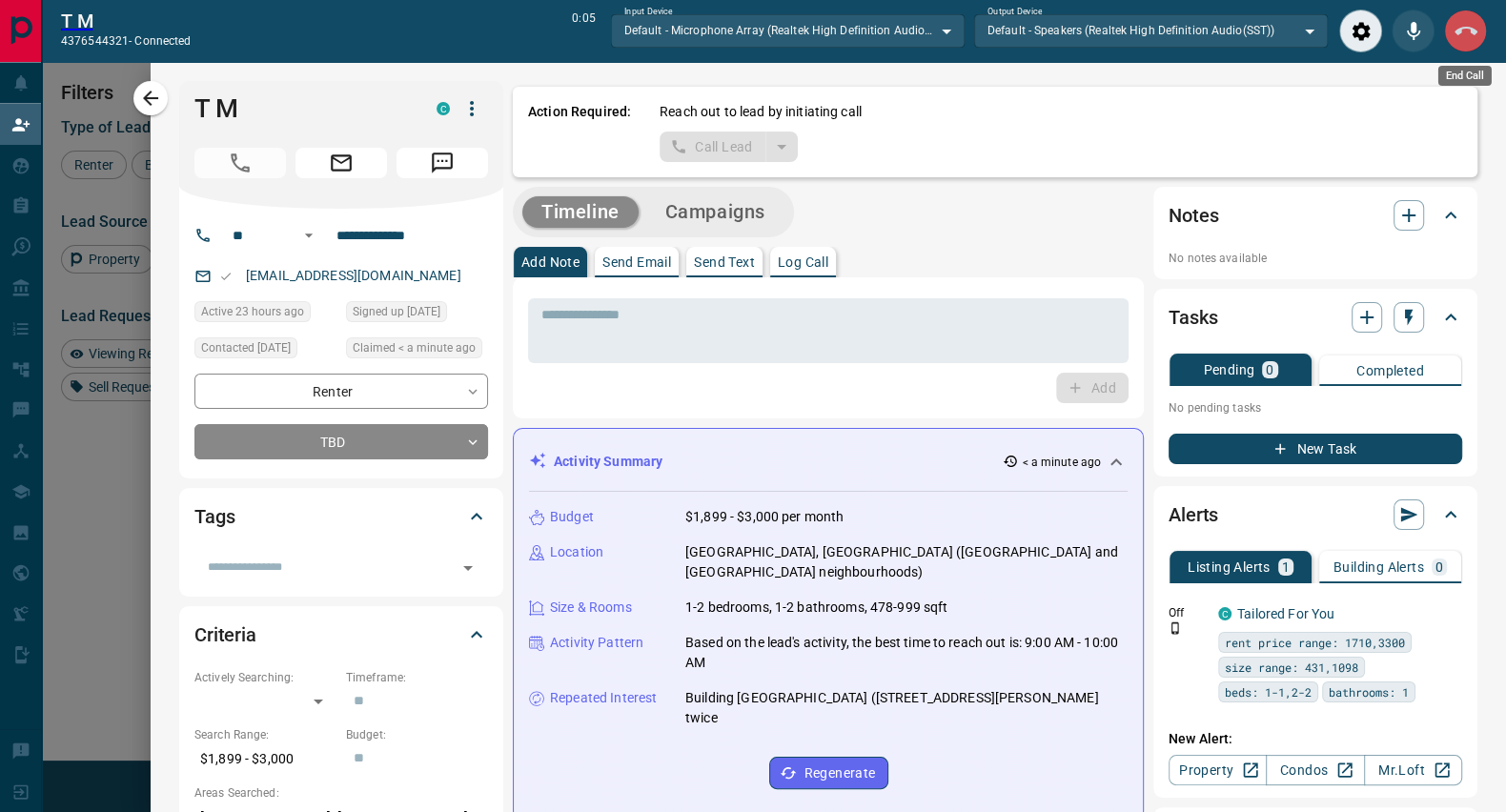
click at [1469, 31] on icon "End Call" at bounding box center [1466, 31] width 23 height 23
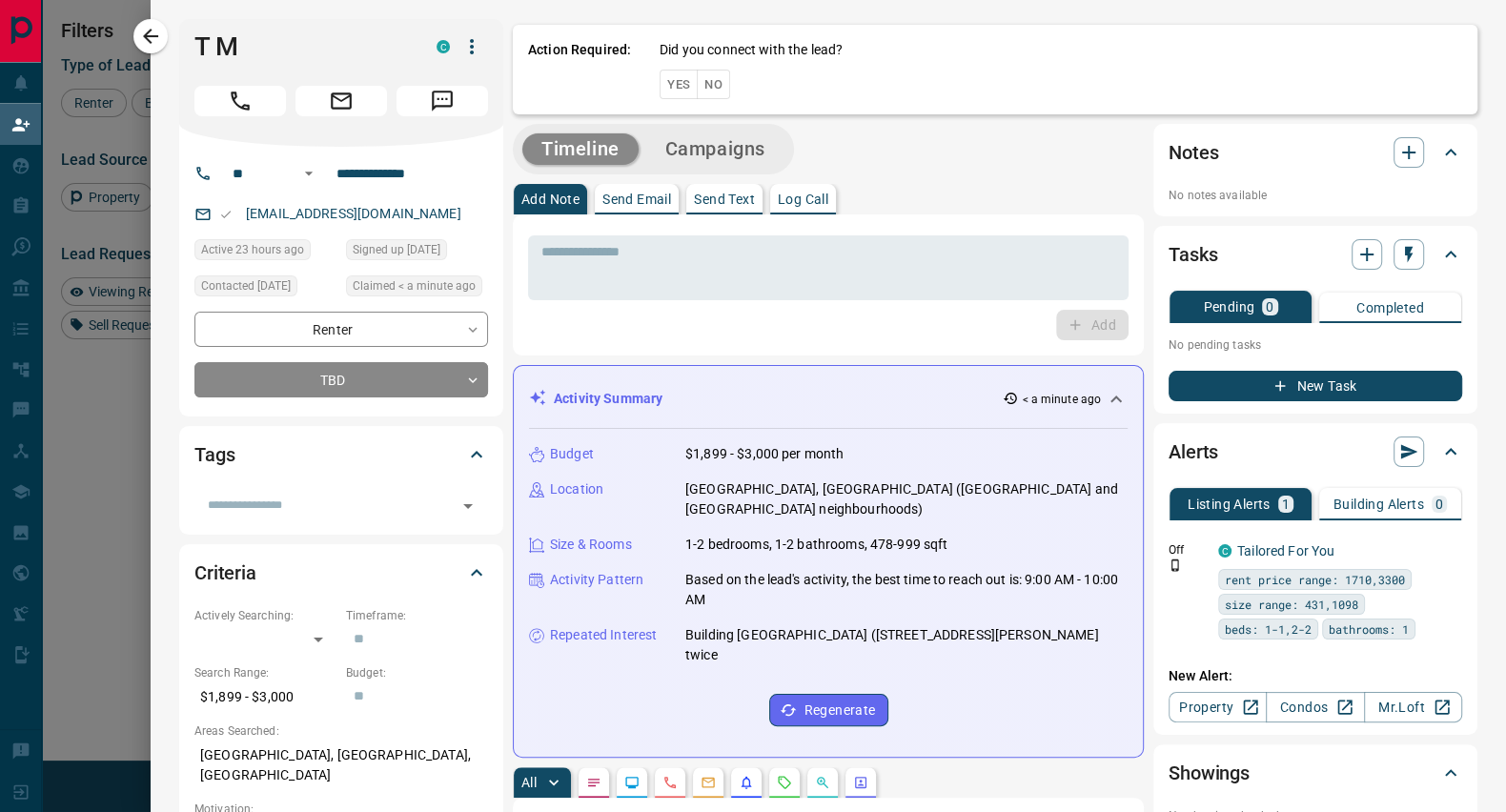
scroll to position [600, 1094]
click at [703, 79] on button "No" at bounding box center [714, 85] width 34 height 30
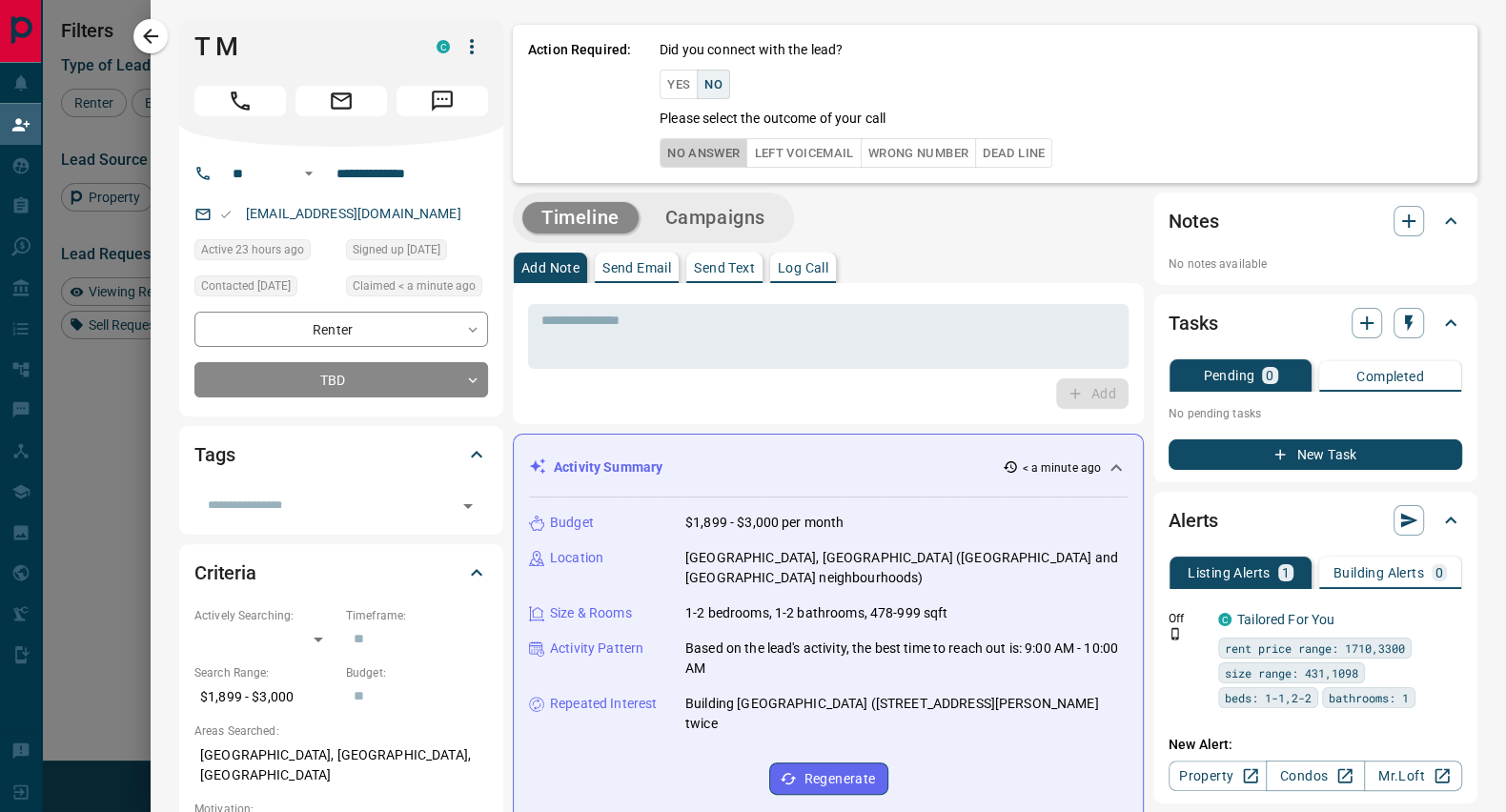
click at [720, 158] on button "No Answer" at bounding box center [703, 153] width 88 height 30
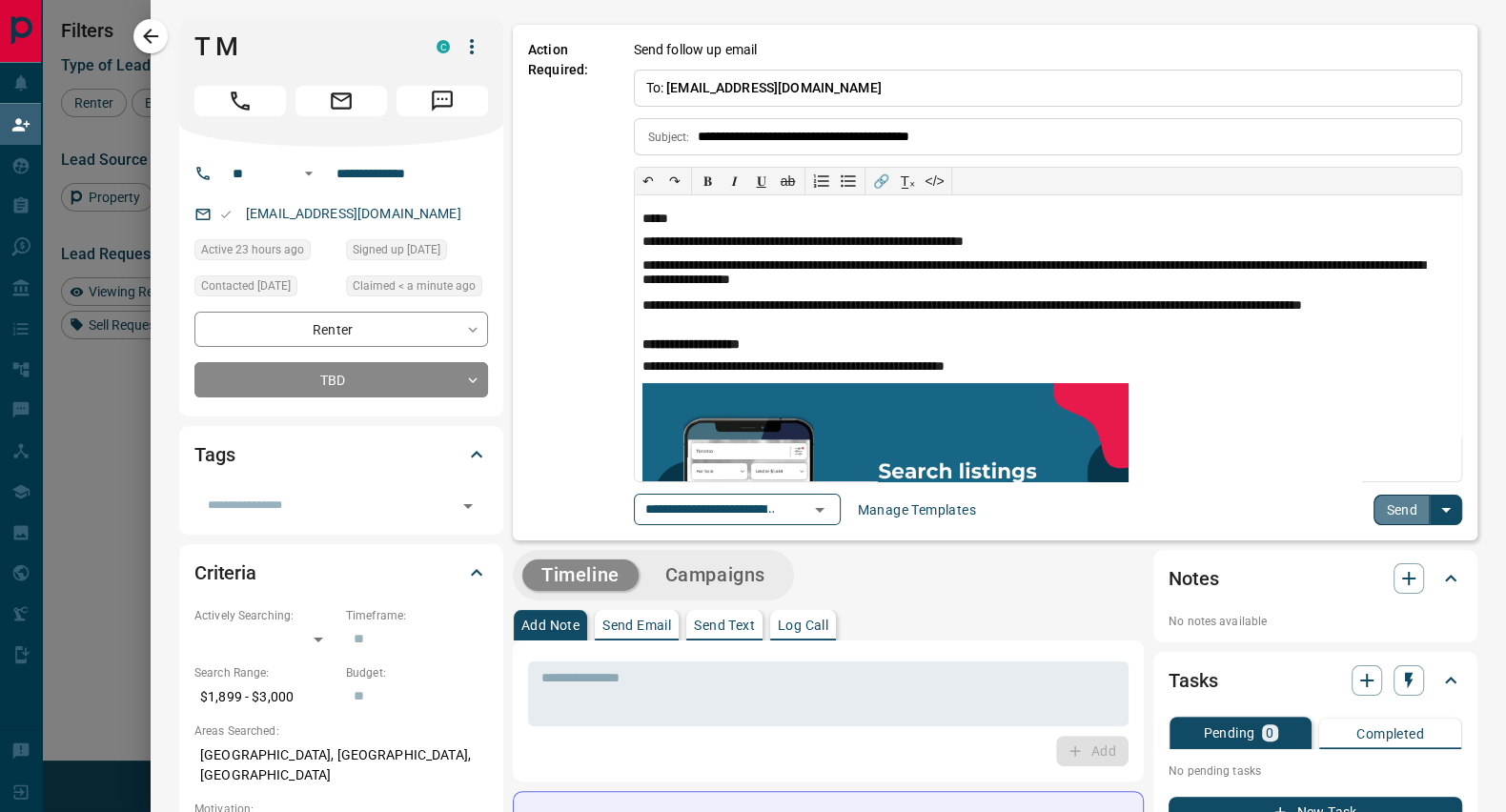
click at [1392, 503] on button "Send" at bounding box center [1402, 509] width 56 height 31
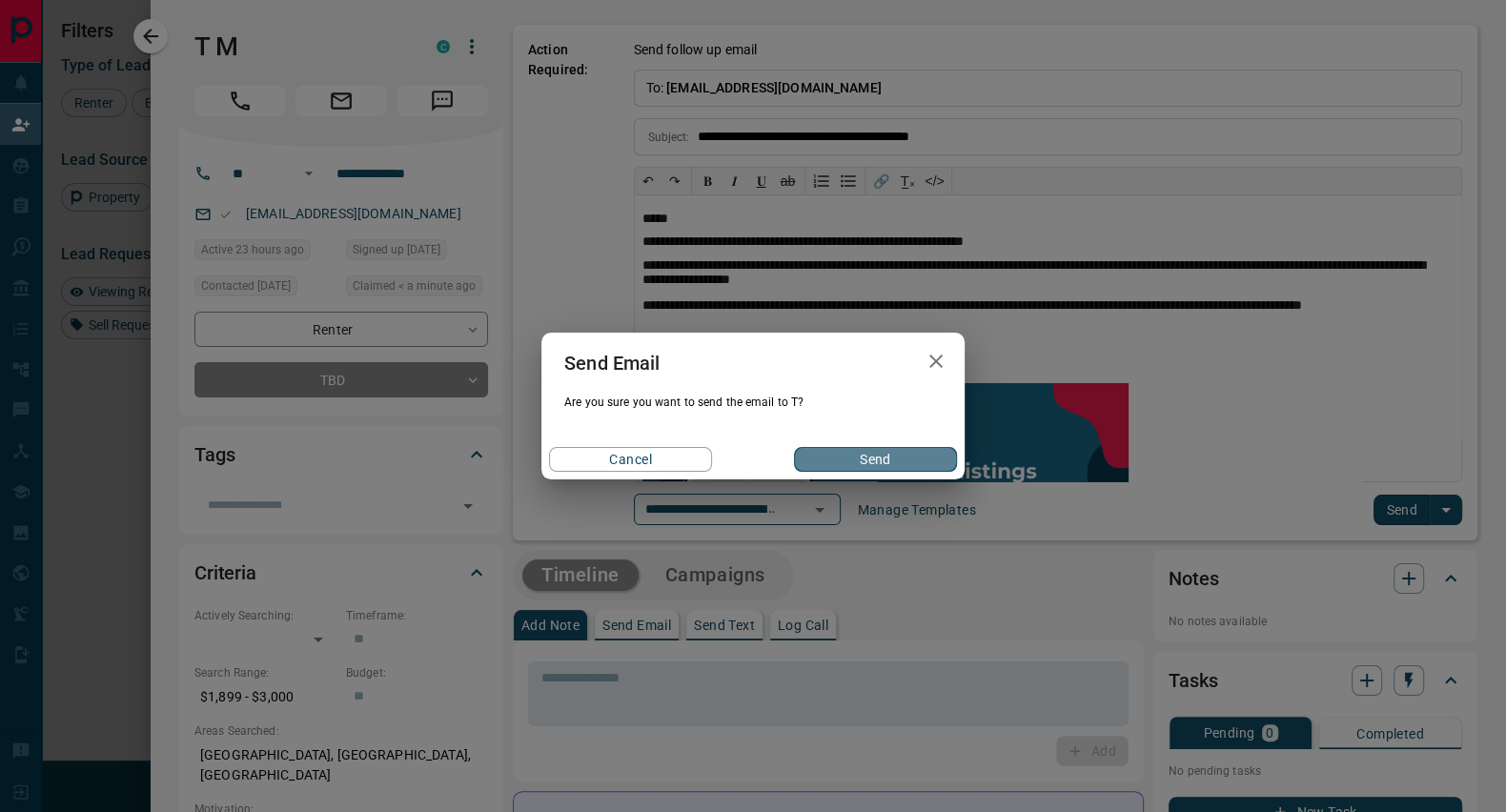
click at [926, 454] on button "Send" at bounding box center [875, 459] width 163 height 25
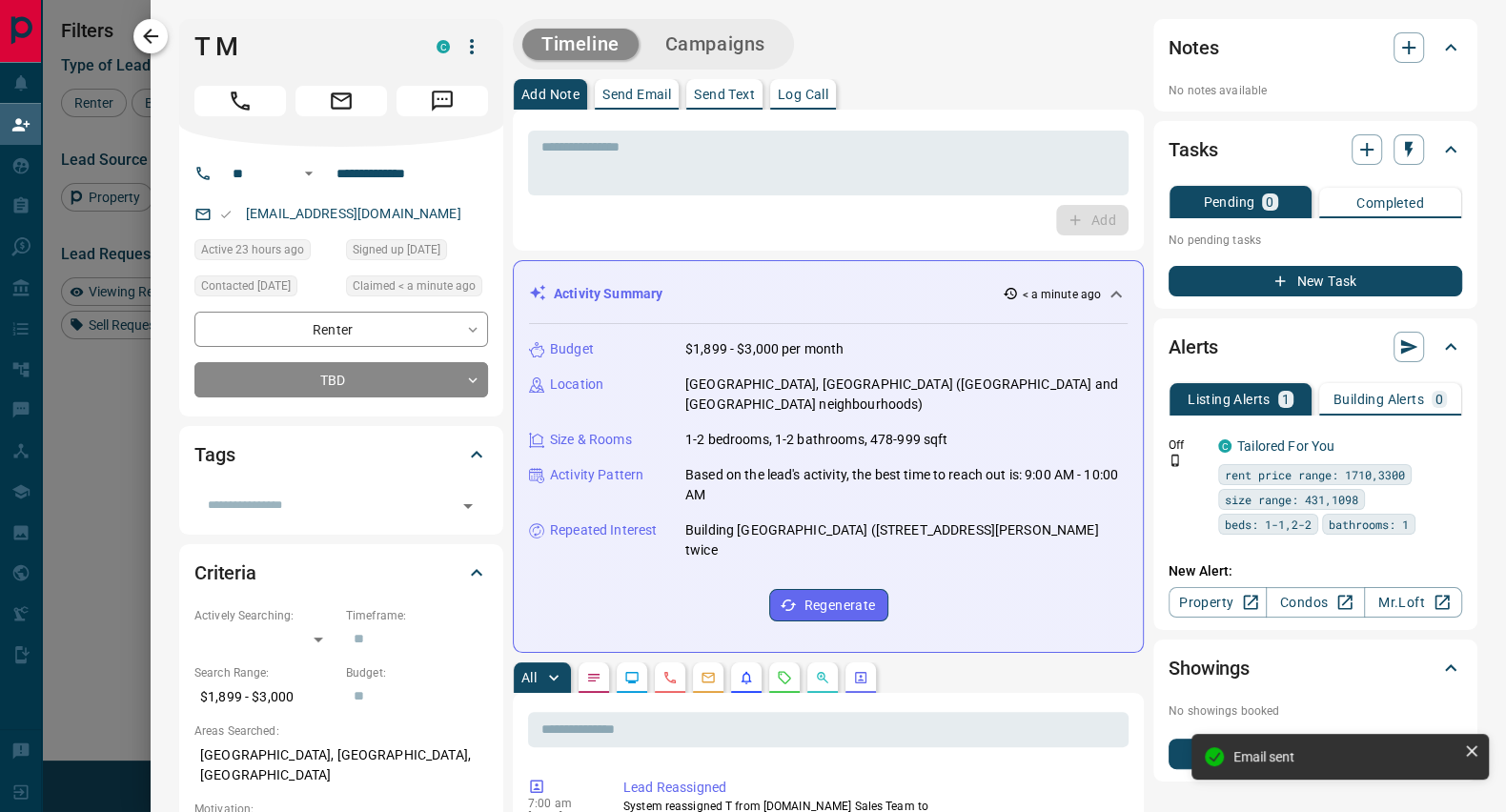
click at [143, 34] on icon "button" at bounding box center [150, 35] width 23 height 23
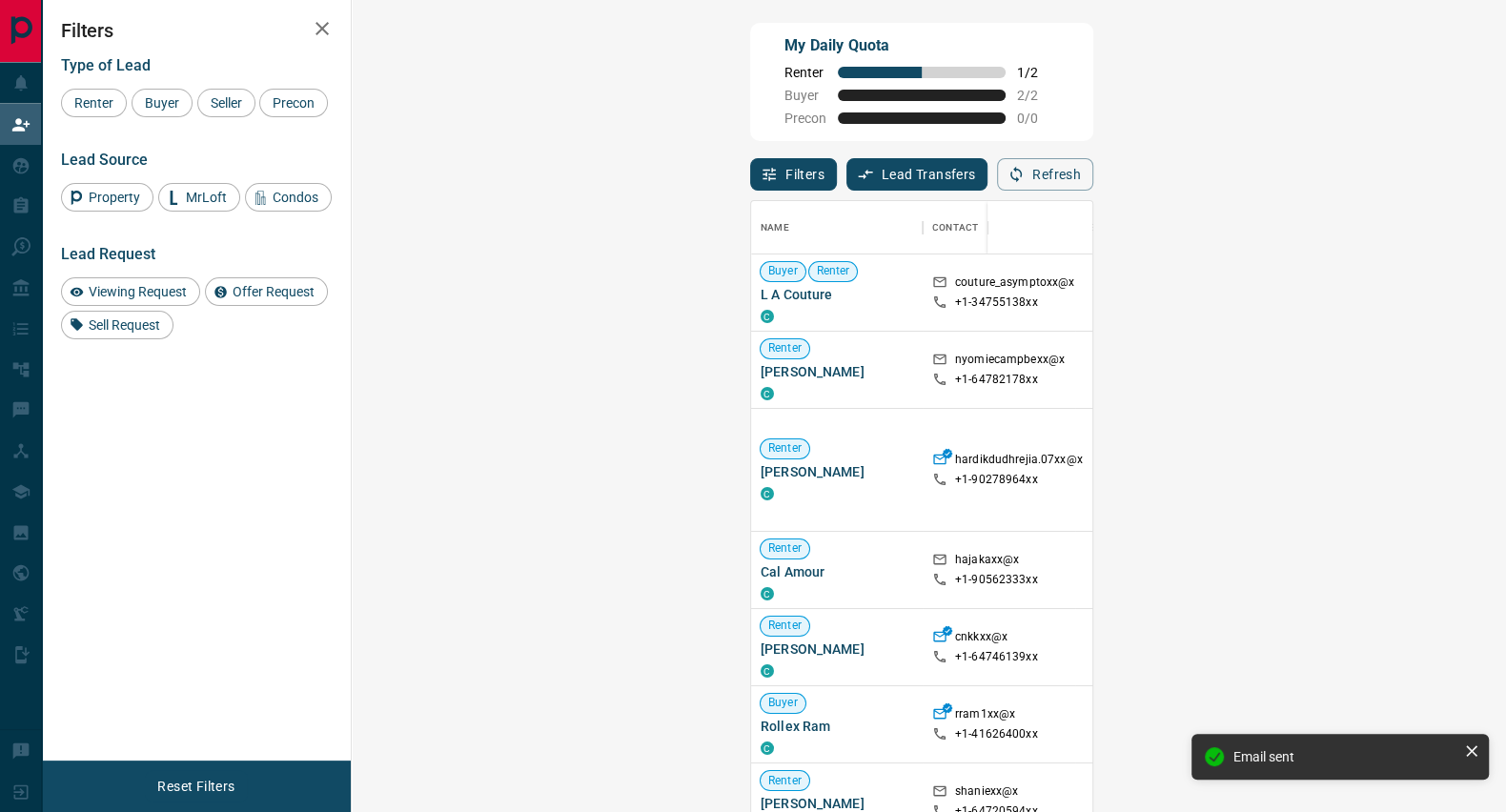
click at [1474, 749] on icon at bounding box center [1471, 750] width 19 height 19
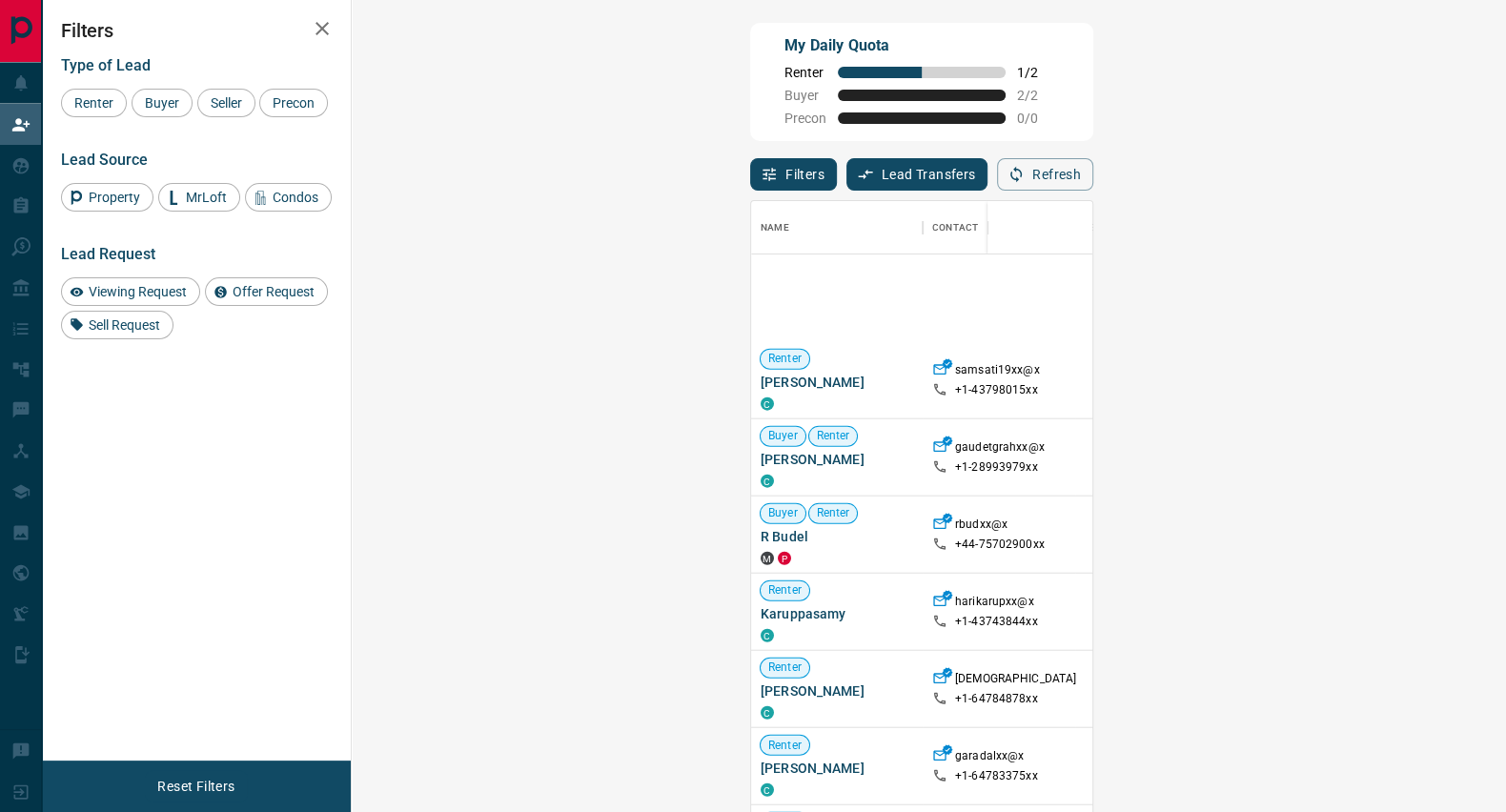
scroll to position [4955, 0]
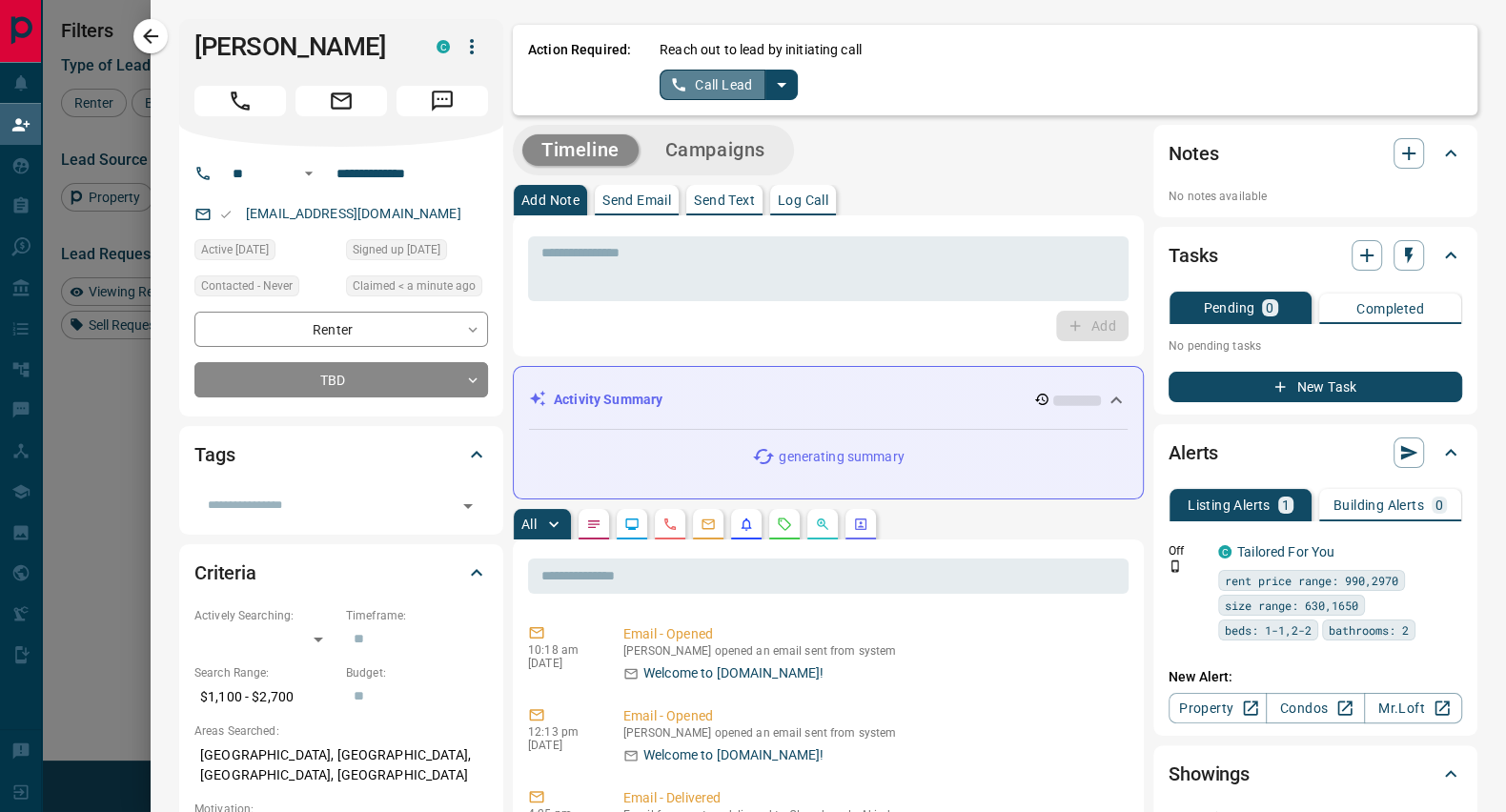
click at [730, 95] on button "Call Lead" at bounding box center [712, 85] width 105 height 31
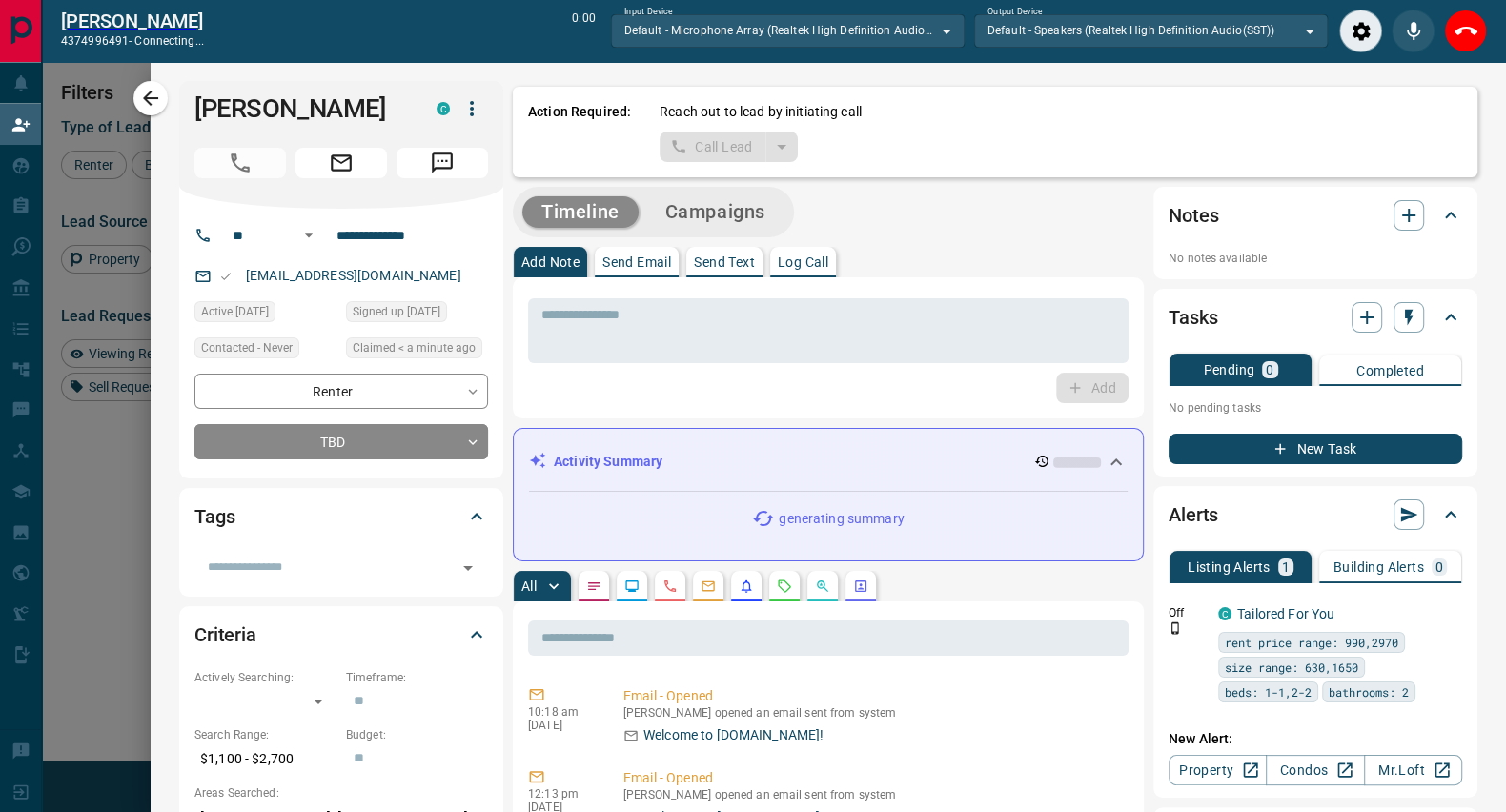
scroll to position [553, 1094]
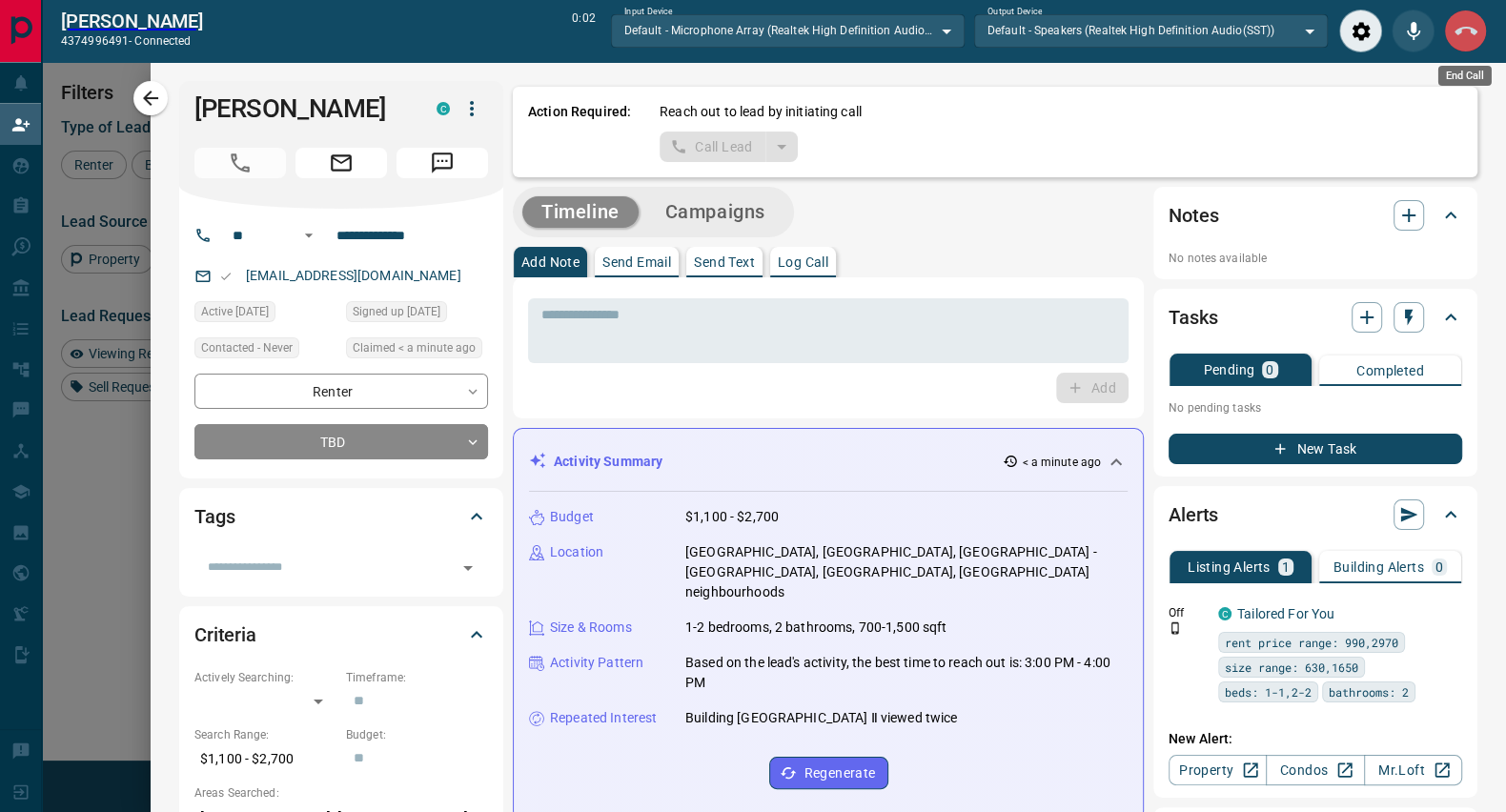
click at [1471, 24] on icon "End Call" at bounding box center [1466, 31] width 23 height 23
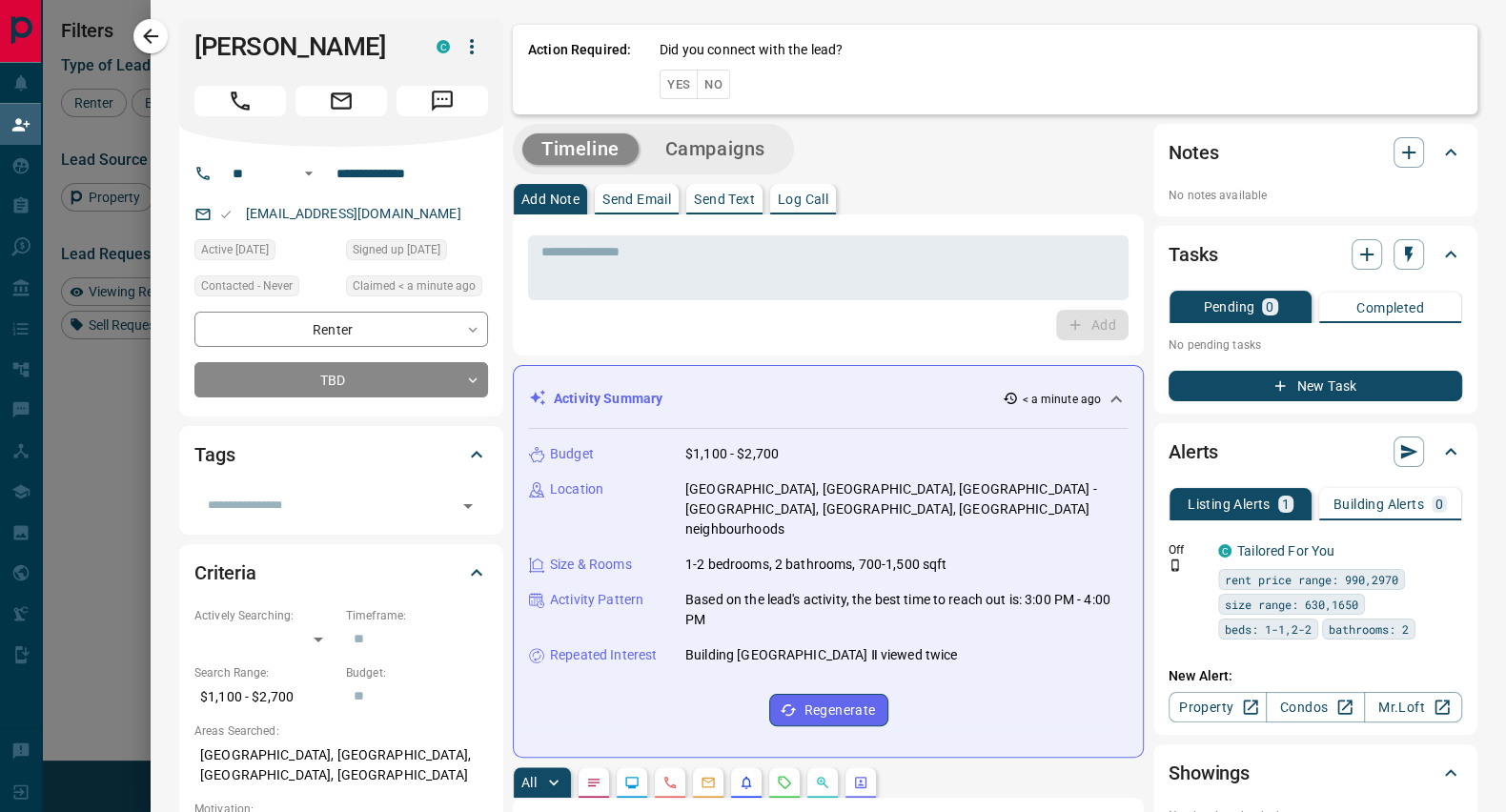
scroll to position [600, 1094]
click at [697, 82] on button "No" at bounding box center [714, 85] width 34 height 30
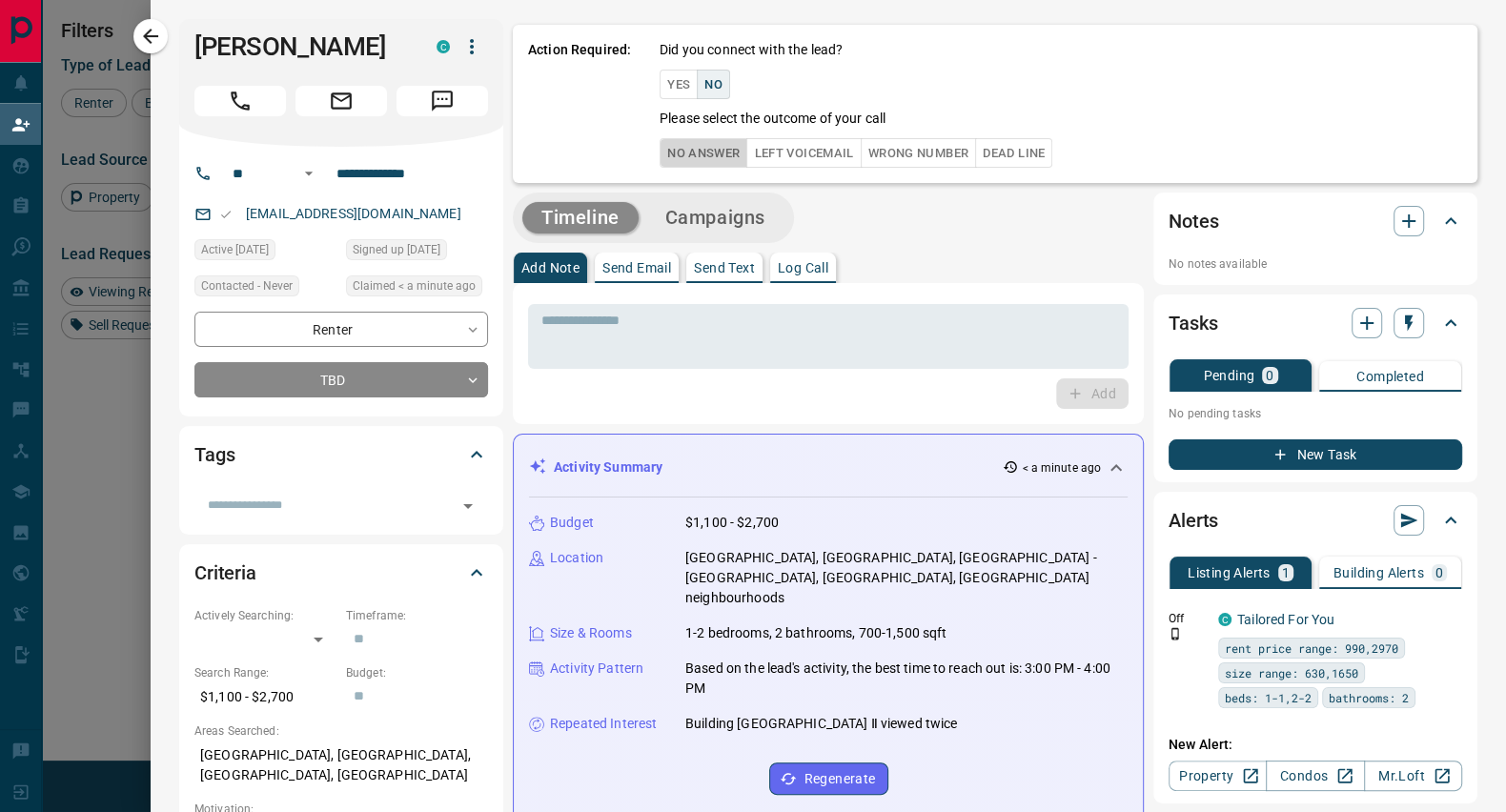
click at [706, 161] on button "No Answer" at bounding box center [703, 153] width 88 height 30
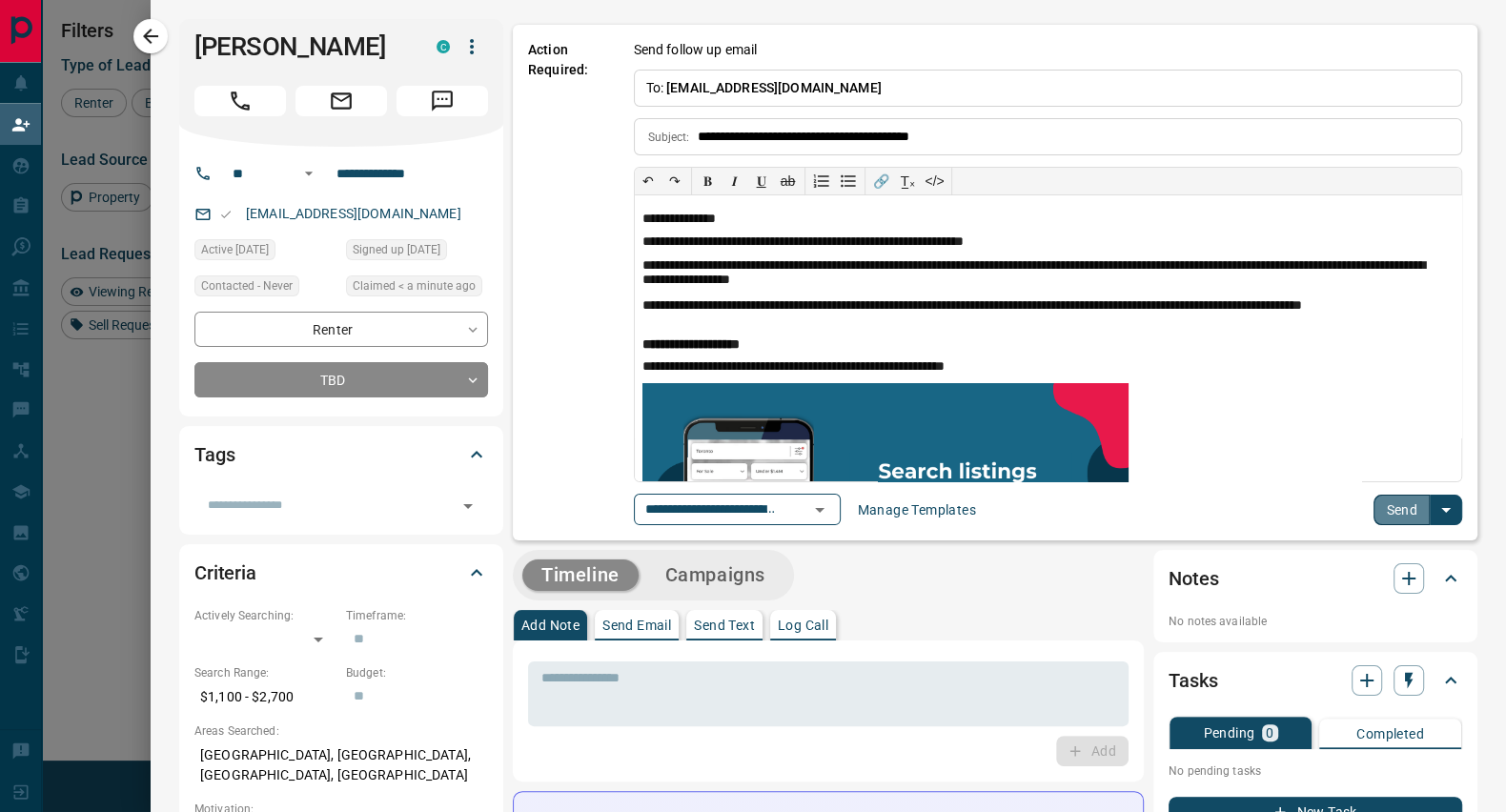
click at [1385, 515] on button "Send" at bounding box center [1402, 509] width 56 height 31
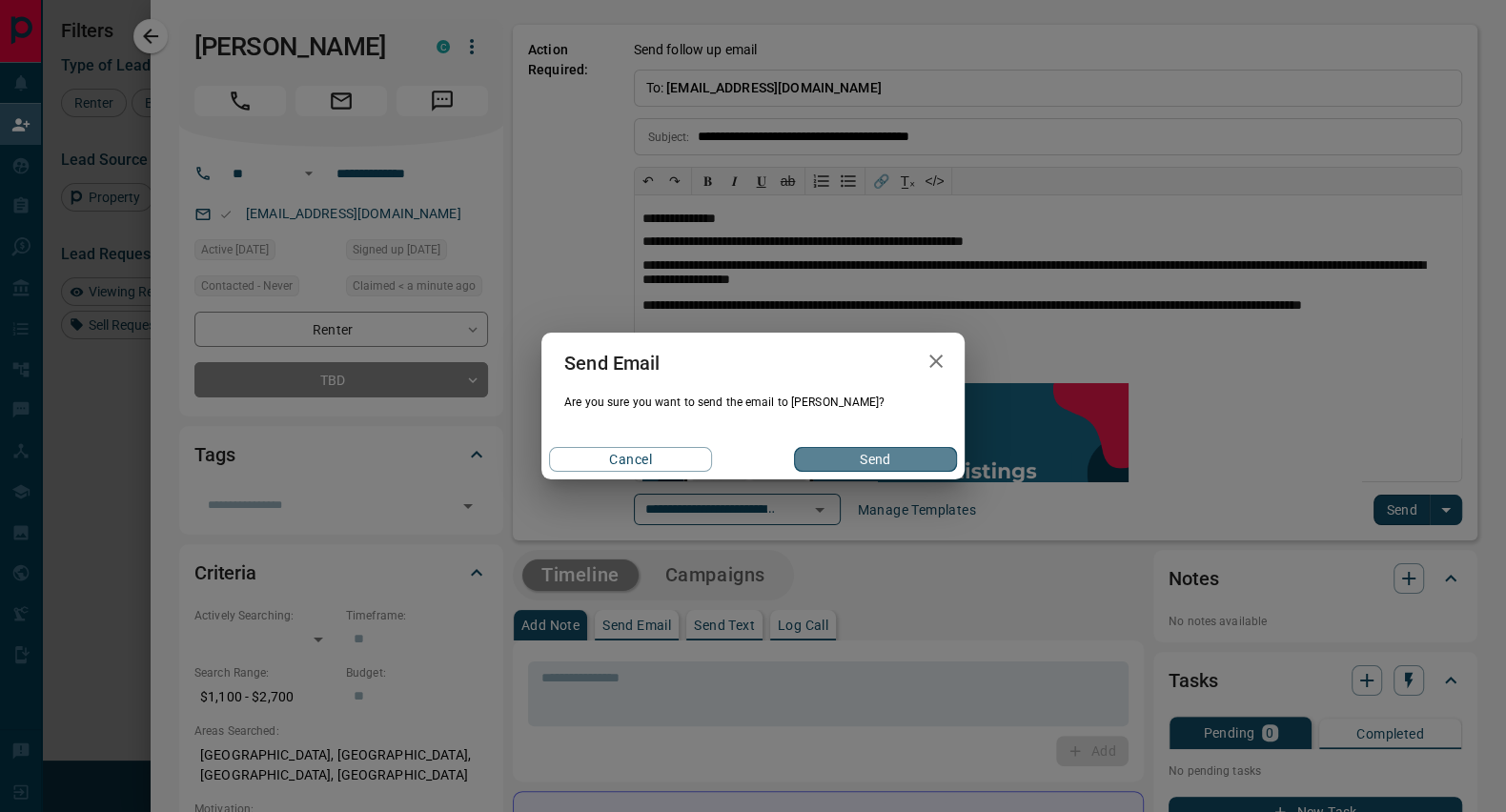
click at [896, 464] on button "Send" at bounding box center [875, 459] width 163 height 25
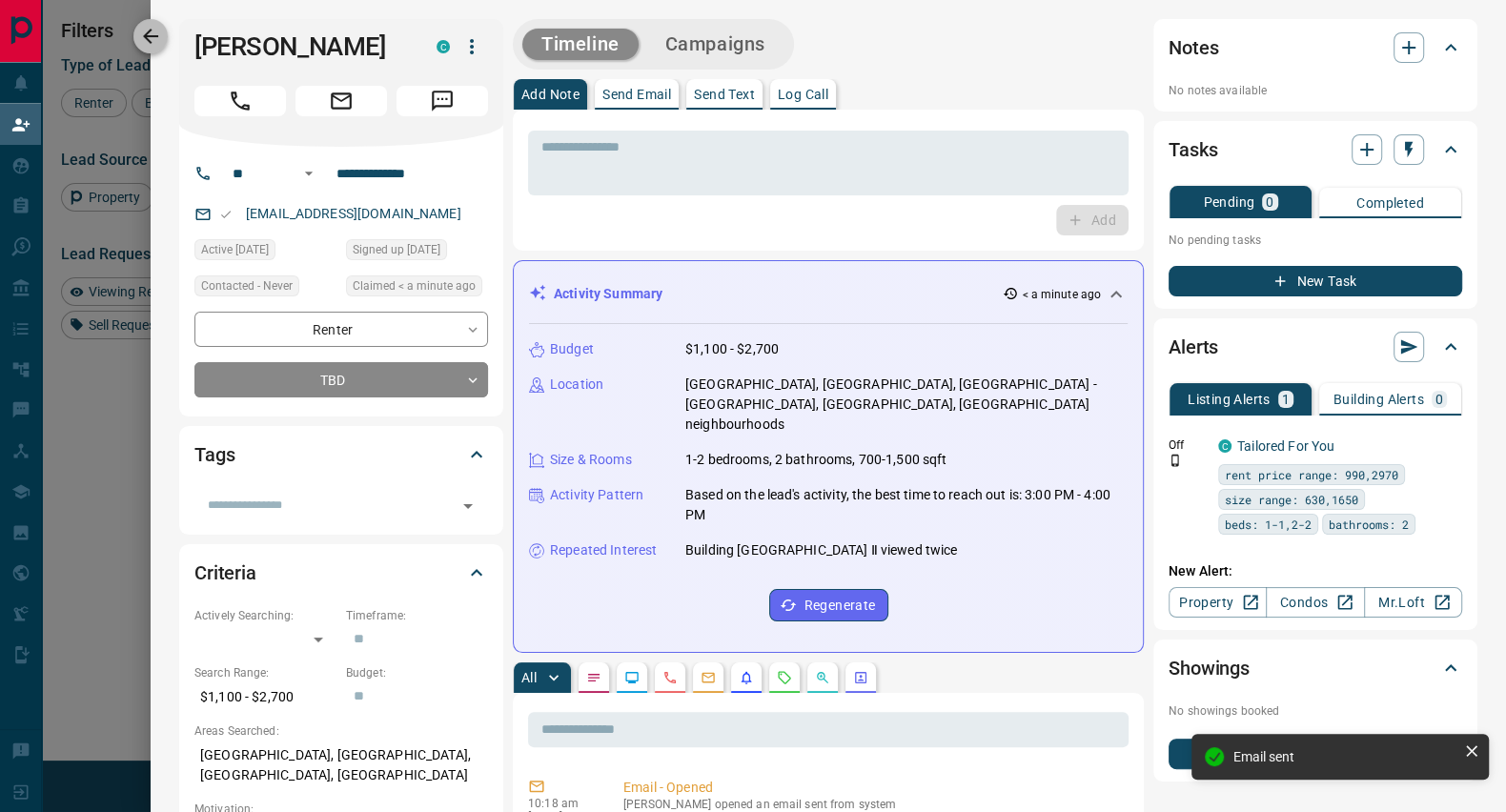
click at [158, 33] on icon "button" at bounding box center [150, 35] width 23 height 23
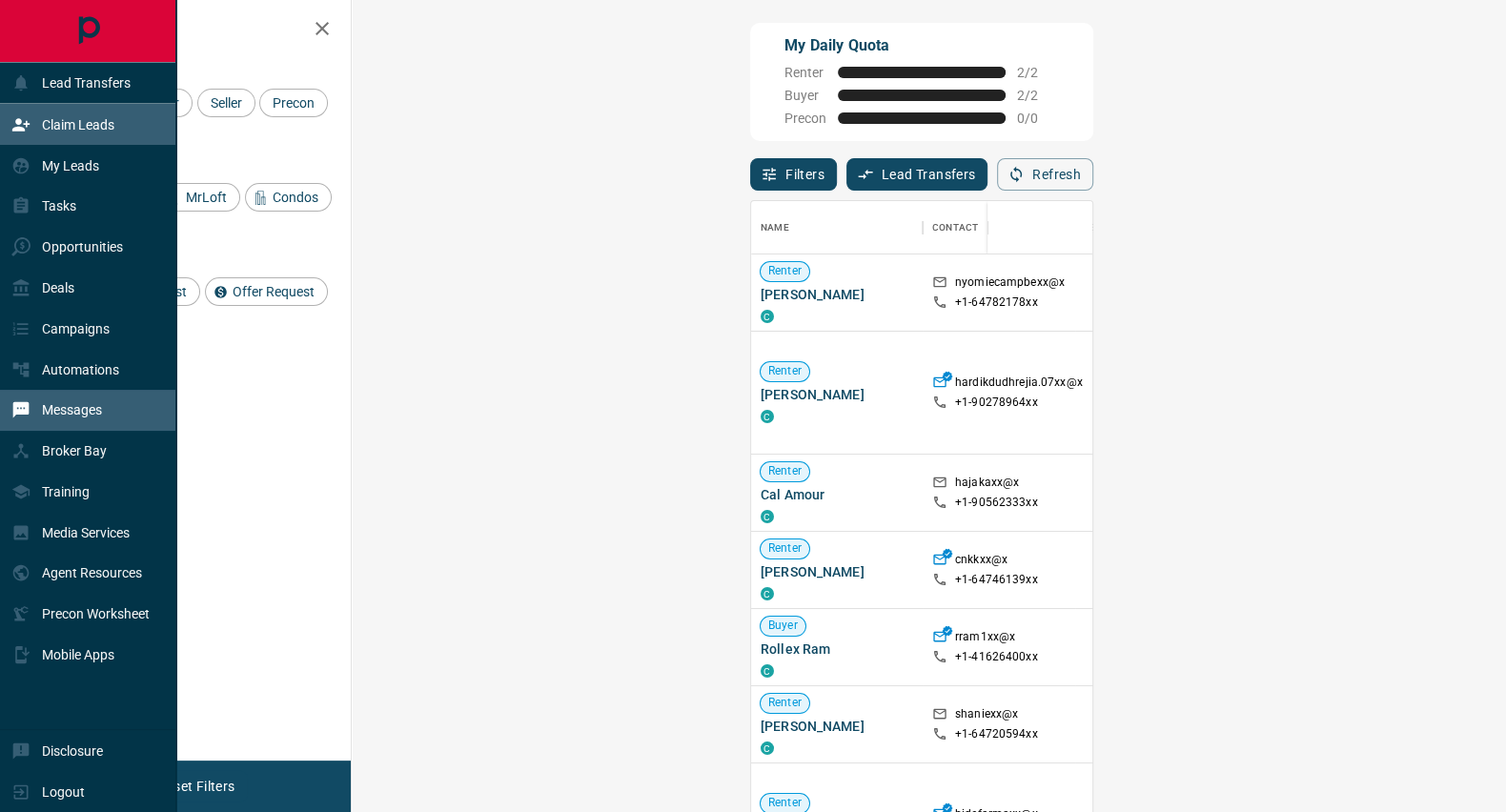
click at [80, 423] on div "Messages" at bounding box center [57, 410] width 91 height 32
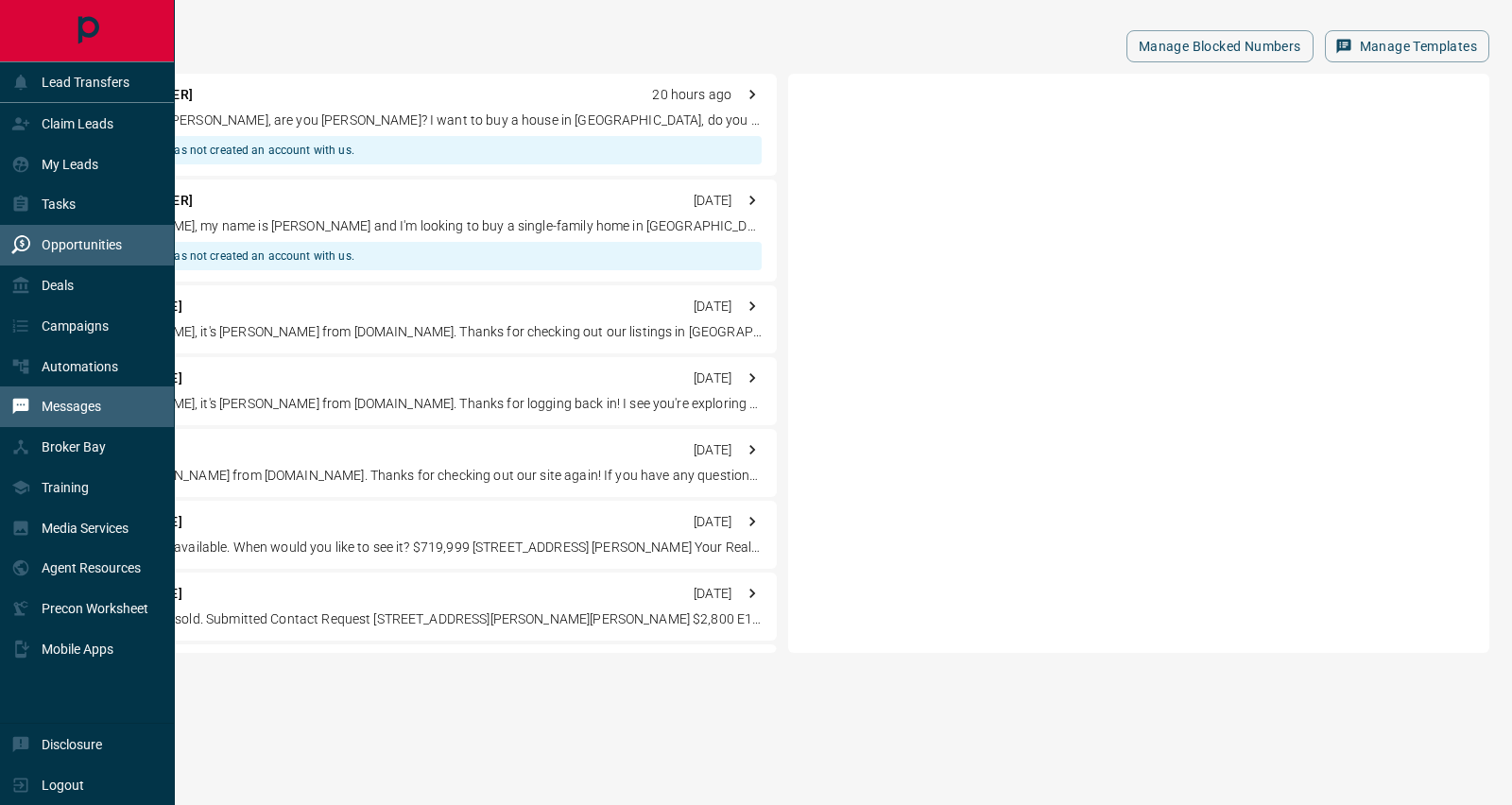
click at [93, 255] on div "Opportunities" at bounding box center [66, 245] width 110 height 31
